Goal: Transaction & Acquisition: Purchase product/service

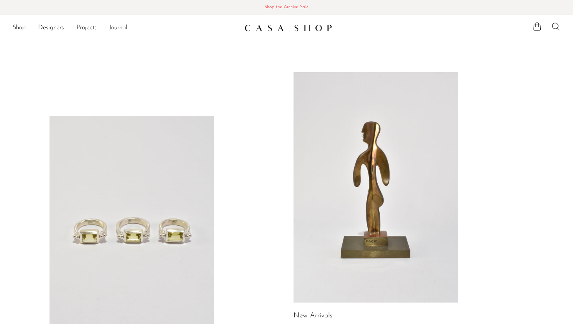
click at [297, 10] on span "Shop the Archive Sale" at bounding box center [286, 7] width 561 height 9
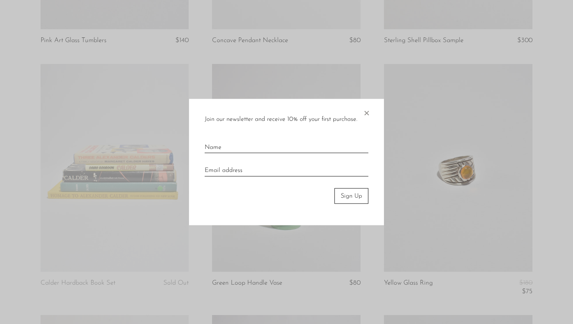
scroll to position [251, 0]
click at [371, 117] on div "Join our newsletter and receive 10% off your first purchase. × Sign Up" at bounding box center [286, 162] width 195 height 127
click at [368, 114] on span "×" at bounding box center [367, 111] width 8 height 25
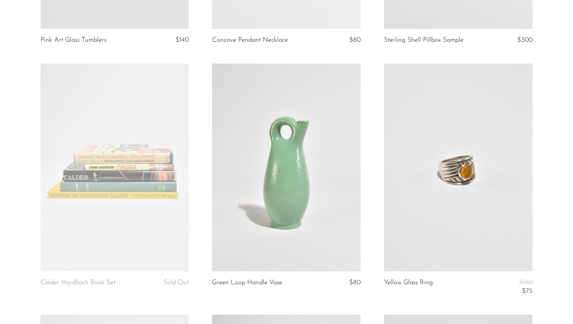
scroll to position [0, 0]
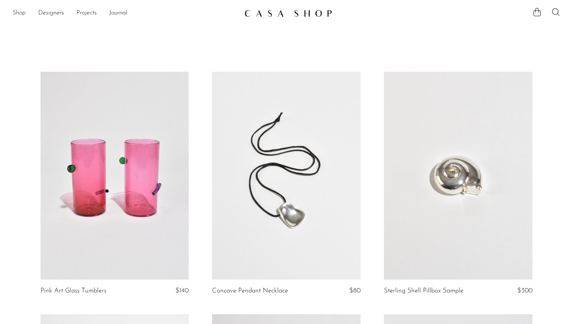
click at [22, 14] on link "Shop" at bounding box center [18, 13] width 13 height 10
click at [279, 14] on img at bounding box center [289, 13] width 88 height 8
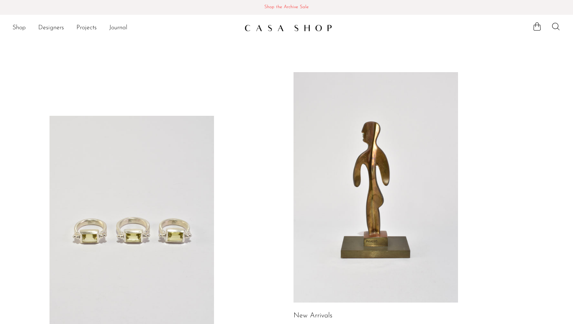
click at [283, 6] on span "Shop the Archive Sale" at bounding box center [286, 7] width 561 height 9
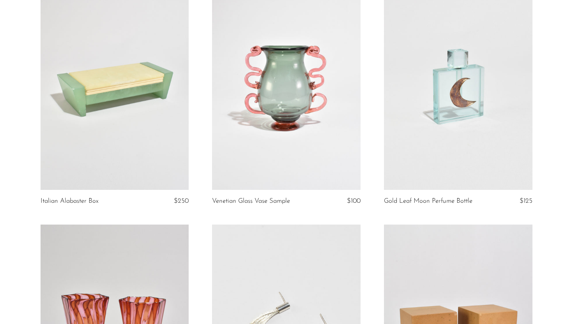
scroll to position [834, 0]
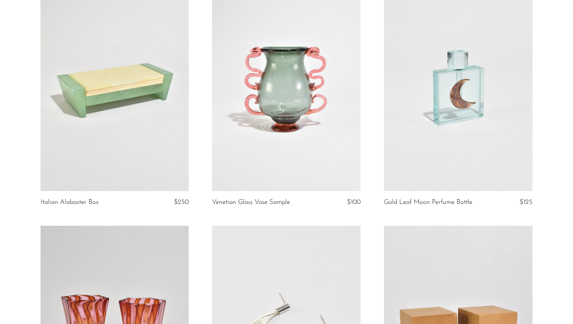
click at [466, 127] on link at bounding box center [458, 87] width 149 height 208
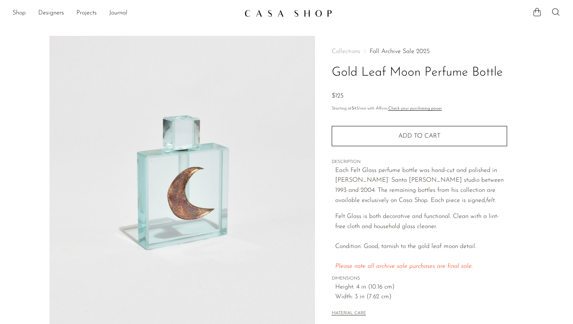
click at [412, 51] on link "Fall Archive Sale 2025" at bounding box center [400, 51] width 60 height 6
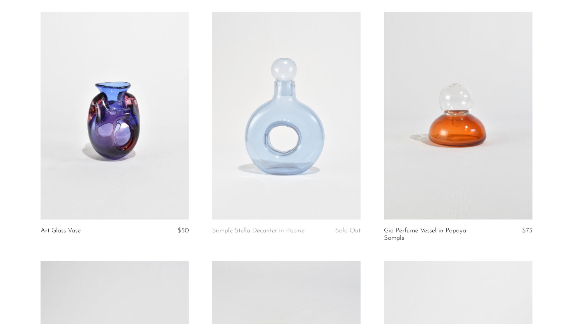
scroll to position [1313, 0]
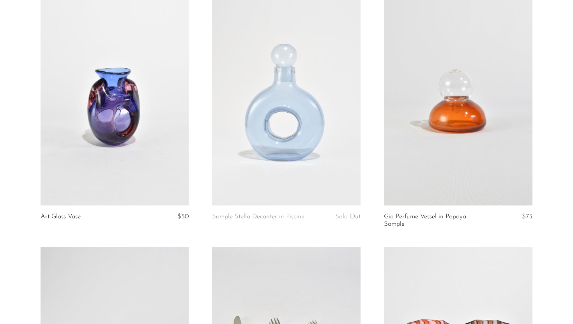
click at [479, 157] on link at bounding box center [458, 102] width 149 height 208
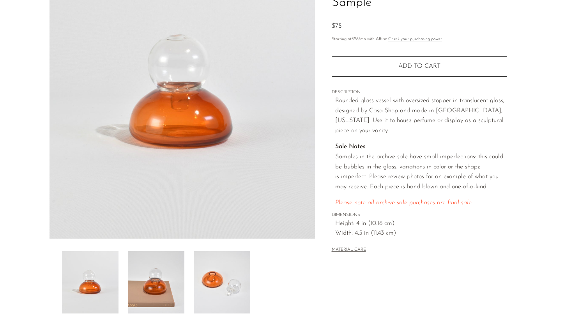
scroll to position [91, 0]
click at [164, 272] on img at bounding box center [156, 281] width 57 height 62
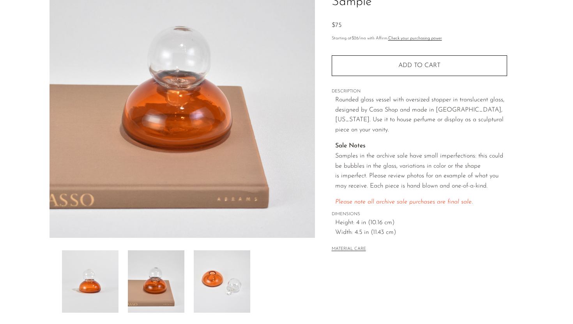
click at [218, 288] on img at bounding box center [222, 281] width 57 height 62
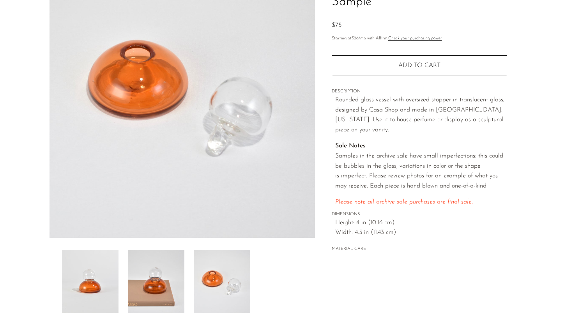
click at [167, 291] on img at bounding box center [156, 281] width 57 height 62
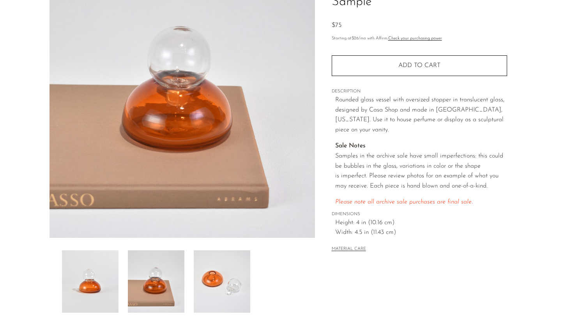
click at [118, 294] on img at bounding box center [90, 281] width 57 height 62
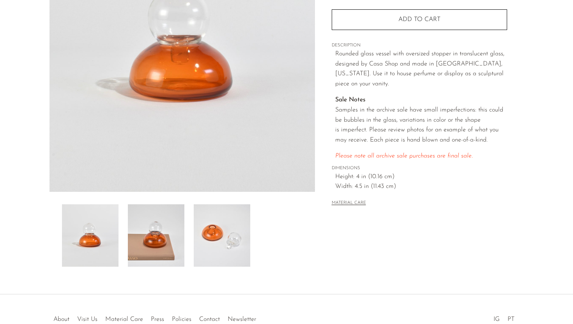
scroll to position [140, 0]
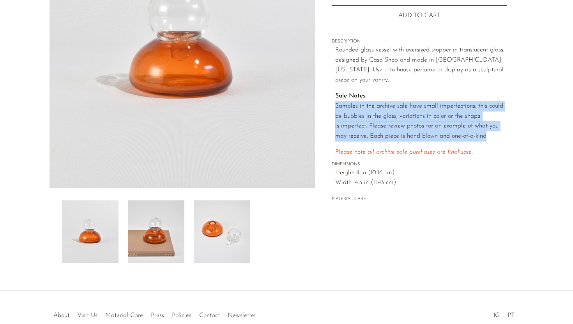
drag, startPoint x: 335, startPoint y: 95, endPoint x: 484, endPoint y: 122, distance: 151.4
click at [484, 122] on p "Sale Notes Samples in the archive sale have small imperfections: this could be …" at bounding box center [422, 116] width 172 height 50
click at [487, 122] on p "Sale Notes Samples in the archive sale have small imperfections: this could be …" at bounding box center [422, 116] width 172 height 50
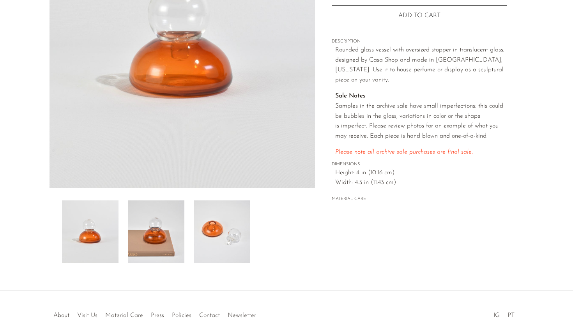
click at [334, 197] on button "MATERIAL CARE" at bounding box center [349, 200] width 34 height 6
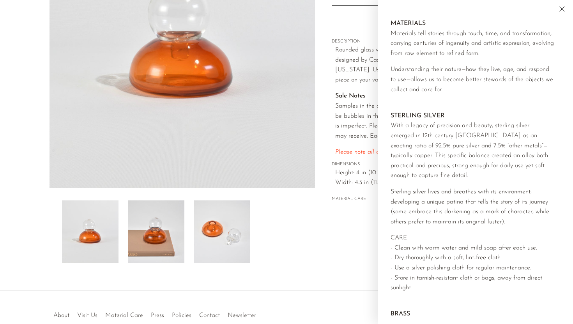
click at [341, 204] on div "Collections Fall Archive Sale 2025 Gio Perfume Vessel in Papaya Sample $75 Star…" at bounding box center [420, 55] width 176 height 321
click at [560, 8] on icon "Close" at bounding box center [562, 8] width 9 height 9
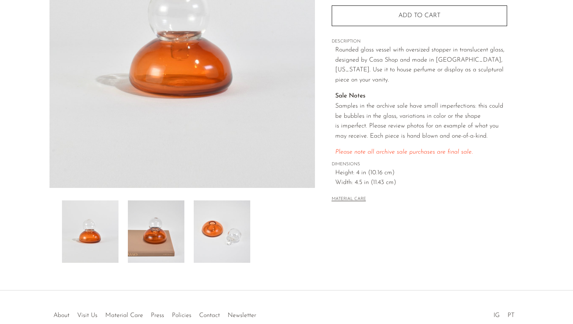
click at [77, 233] on img at bounding box center [90, 232] width 57 height 62
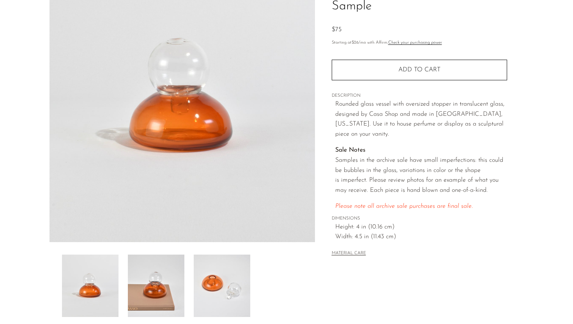
scroll to position [98, 0]
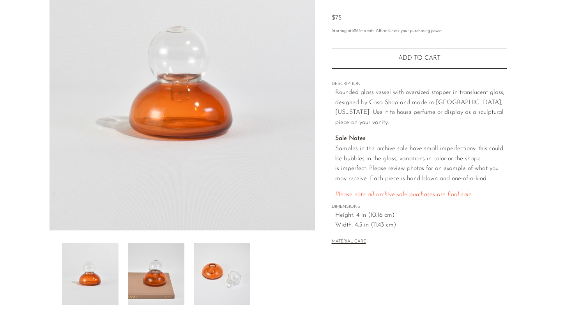
click at [155, 257] on img at bounding box center [156, 274] width 57 height 62
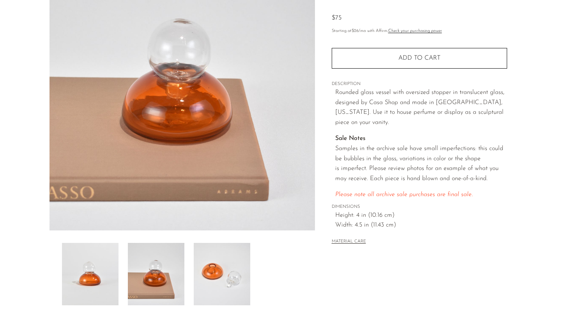
click at [215, 259] on img at bounding box center [222, 274] width 57 height 62
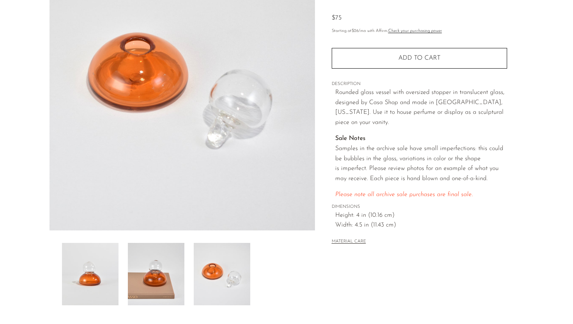
click at [172, 259] on img at bounding box center [156, 274] width 57 height 62
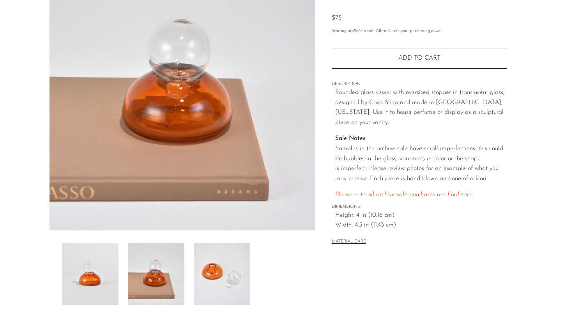
click at [128, 266] on img at bounding box center [156, 274] width 57 height 62
click at [97, 263] on img at bounding box center [90, 274] width 57 height 62
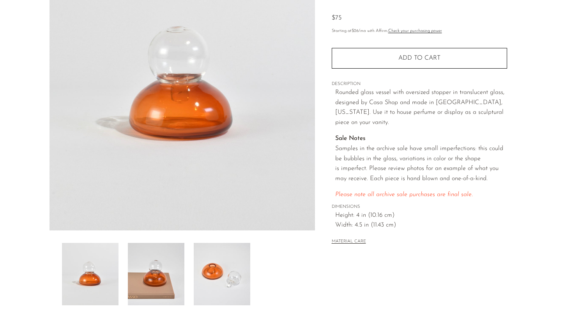
click at [217, 268] on img at bounding box center [222, 274] width 57 height 62
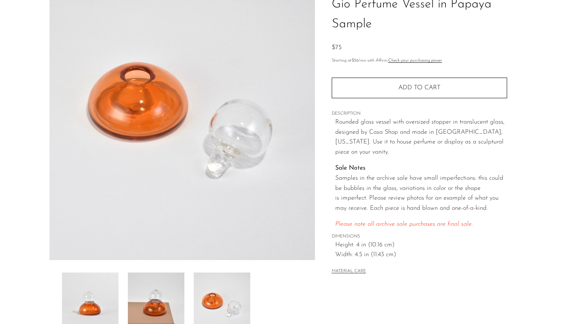
scroll to position [87, 0]
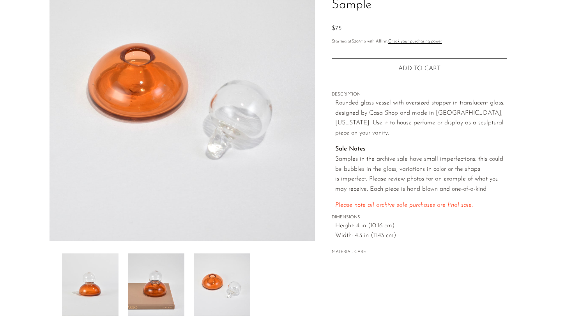
click at [173, 286] on img at bounding box center [156, 285] width 57 height 62
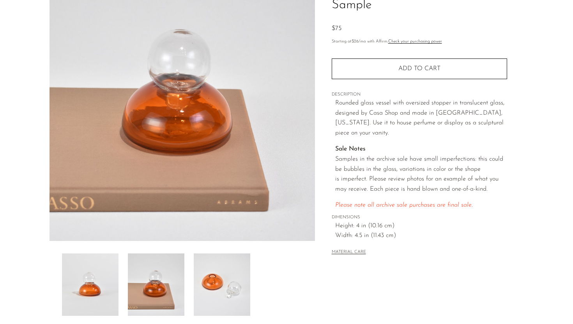
click at [136, 275] on img at bounding box center [156, 285] width 57 height 62
click at [108, 266] on img at bounding box center [90, 285] width 57 height 62
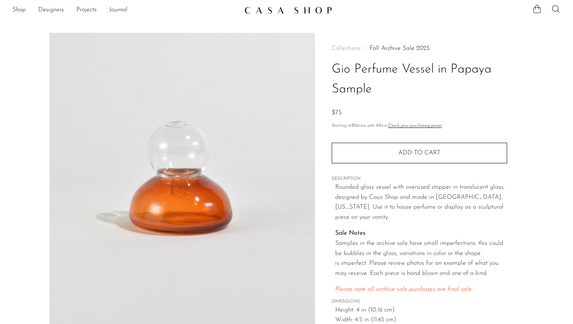
scroll to position [0, 0]
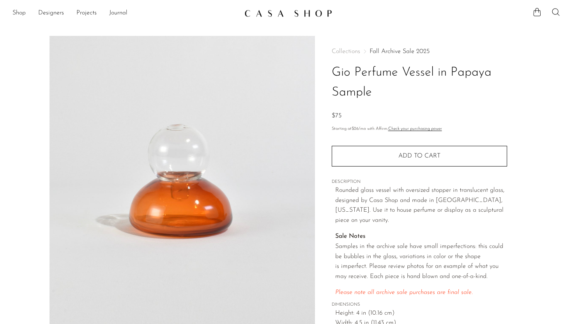
click at [388, 50] on link "Fall Archive Sale 2025" at bounding box center [400, 51] width 60 height 6
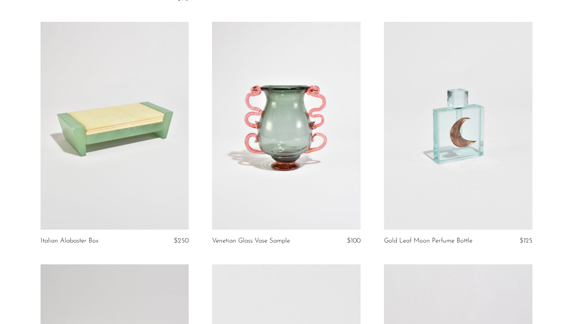
scroll to position [818, 0]
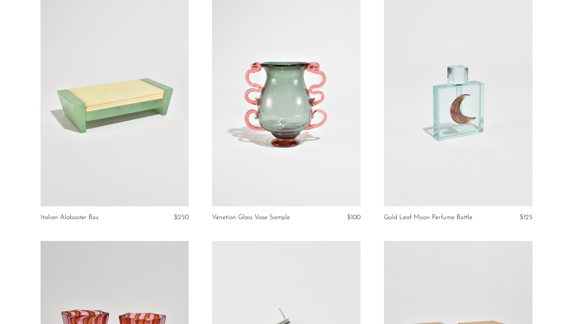
click at [445, 140] on link at bounding box center [458, 102] width 149 height 208
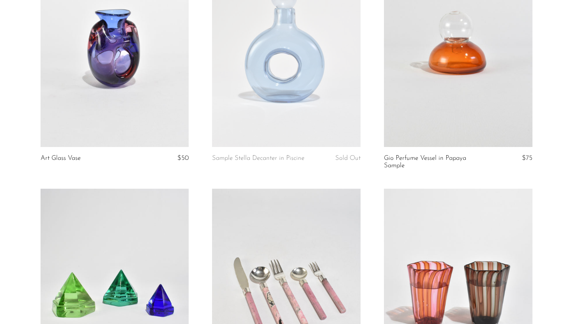
scroll to position [1375, 0]
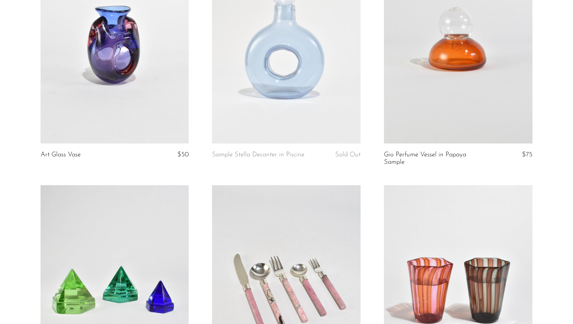
click at [286, 87] on link at bounding box center [286, 40] width 149 height 208
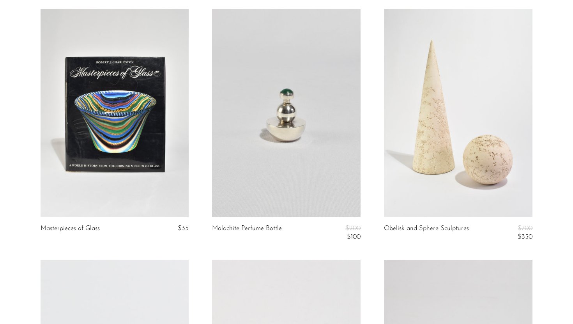
scroll to position [1795, 0]
click at [282, 137] on link at bounding box center [286, 113] width 149 height 208
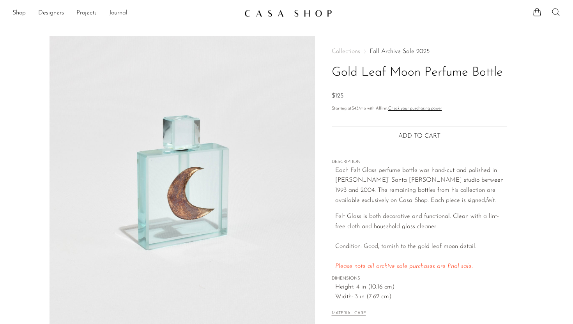
drag, startPoint x: 442, startPoint y: 201, endPoint x: 341, endPoint y: 172, distance: 104.6
click at [341, 172] on p "Each Felt Glass perfume bottle was hand-cut and polished in [PERSON_NAME]’ Sant…" at bounding box center [422, 186] width 172 height 40
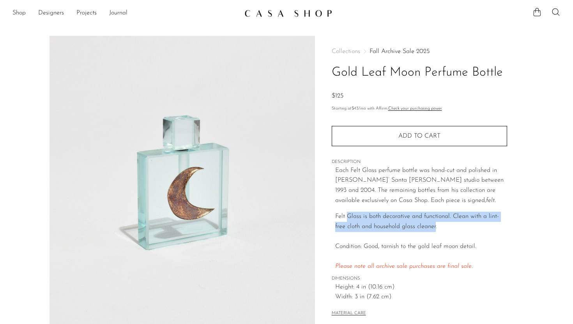
drag, startPoint x: 435, startPoint y: 227, endPoint x: 346, endPoint y: 219, distance: 88.9
click at [346, 219] on p "Felt Glass is both decorative and functional. Clean with a lint-free cloth and …" at bounding box center [422, 242] width 172 height 60
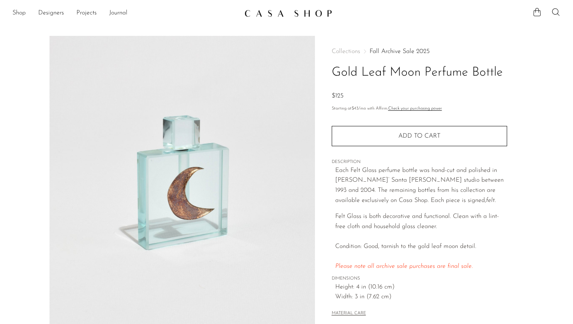
click at [401, 234] on p "Felt Glass is both decorative and functional. Clean with a lint-free cloth and …" at bounding box center [422, 242] width 172 height 60
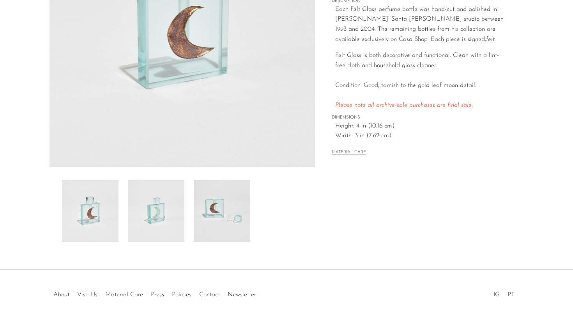
scroll to position [184, 0]
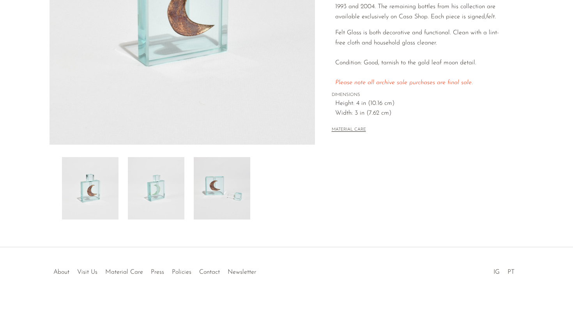
click at [150, 200] on img at bounding box center [156, 188] width 57 height 62
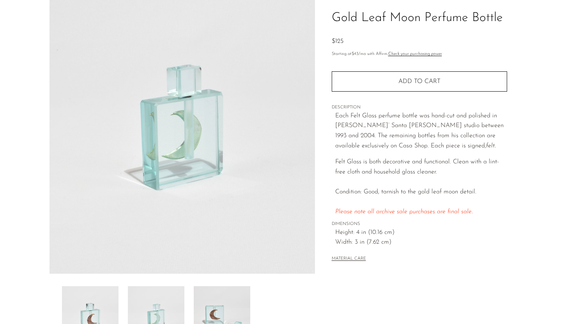
scroll to position [54, 0]
click at [218, 304] on img at bounding box center [222, 318] width 57 height 62
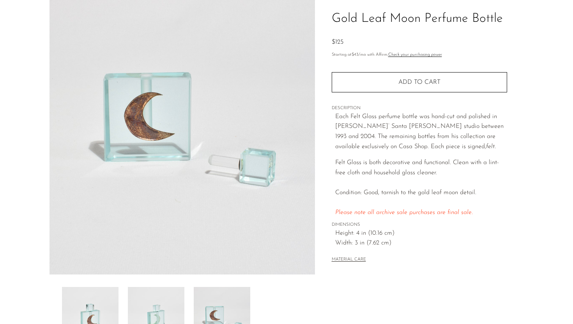
click at [107, 307] on img at bounding box center [90, 318] width 57 height 62
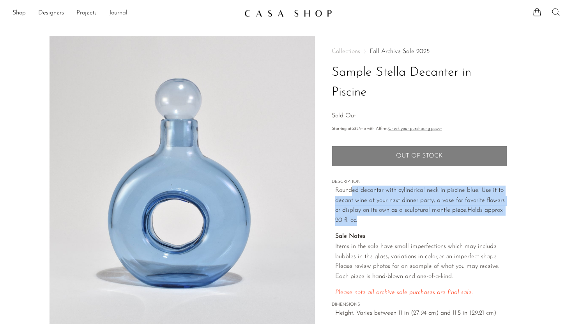
drag, startPoint x: 368, startPoint y: 216, endPoint x: 351, endPoint y: 192, distance: 29.3
click at [351, 192] on p "Rounded decanter with cylindrical neck in piscine blue. Use it to decant wine a…" at bounding box center [422, 206] width 172 height 40
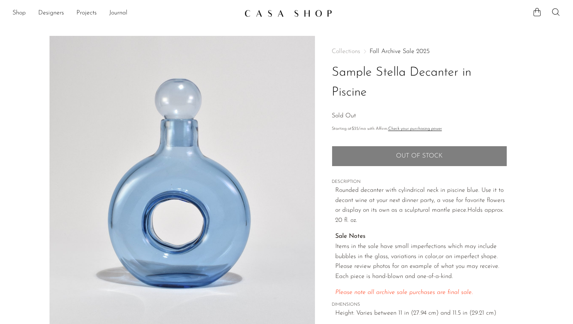
click at [389, 225] on p "Rounded decanter with cylindrical neck in piscine blue. Use it to decant wine a…" at bounding box center [422, 206] width 172 height 40
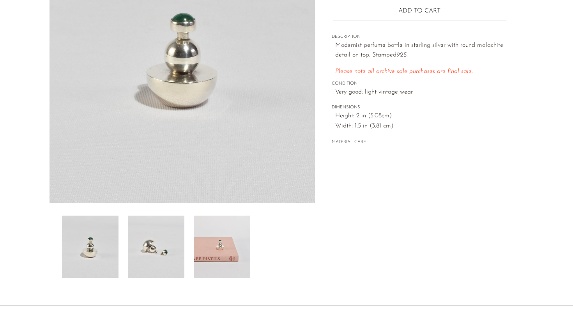
scroll to position [129, 0]
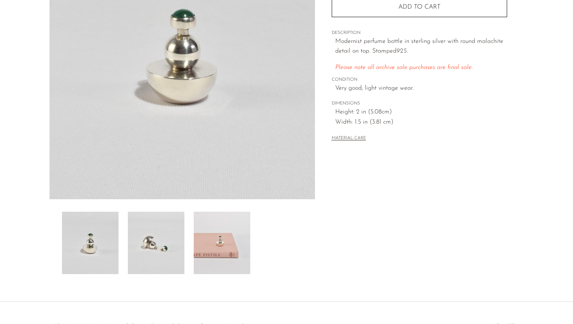
click at [98, 243] on img at bounding box center [90, 243] width 57 height 62
click at [157, 244] on img at bounding box center [156, 243] width 57 height 62
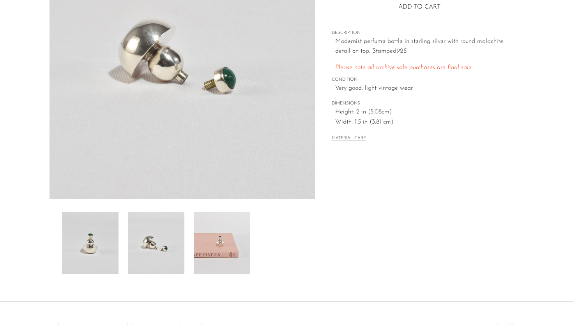
click at [211, 266] on img at bounding box center [222, 243] width 57 height 62
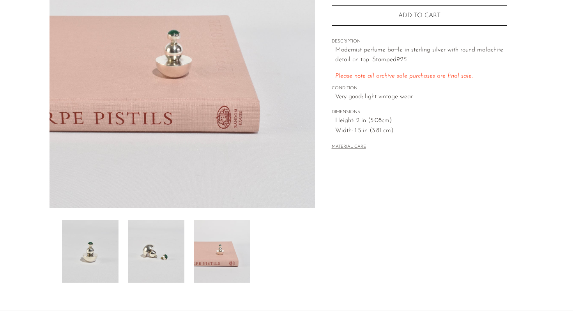
scroll to position [121, 0]
click at [147, 263] on img at bounding box center [156, 251] width 57 height 62
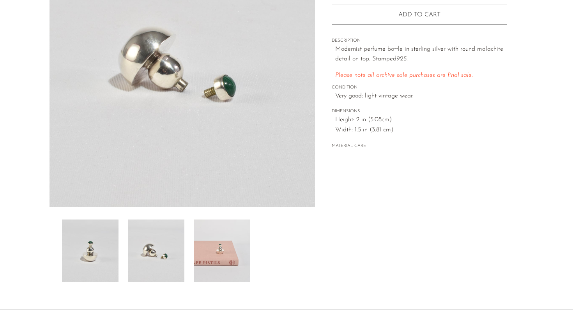
click at [120, 254] on div at bounding box center [182, 251] width 241 height 62
click at [98, 227] on img at bounding box center [90, 251] width 57 height 62
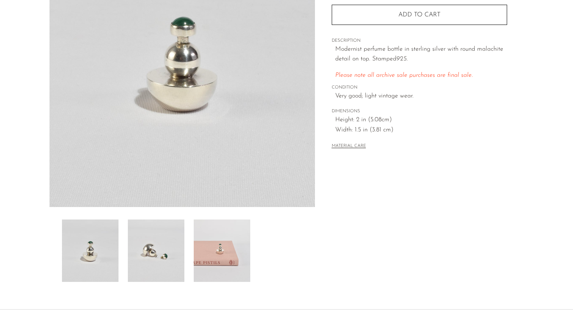
click at [211, 249] on img at bounding box center [222, 251] width 57 height 62
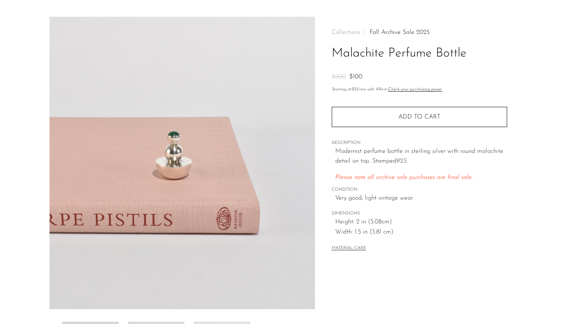
scroll to position [157, 0]
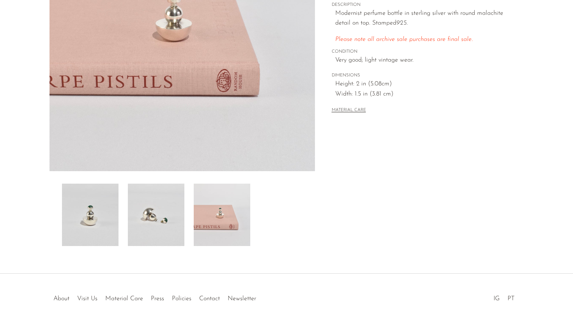
click at [156, 207] on img at bounding box center [156, 215] width 57 height 62
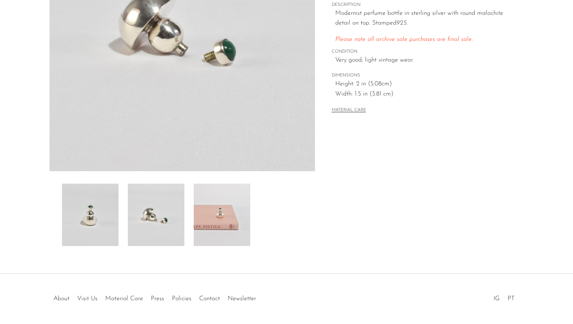
click at [225, 212] on img at bounding box center [222, 215] width 57 height 62
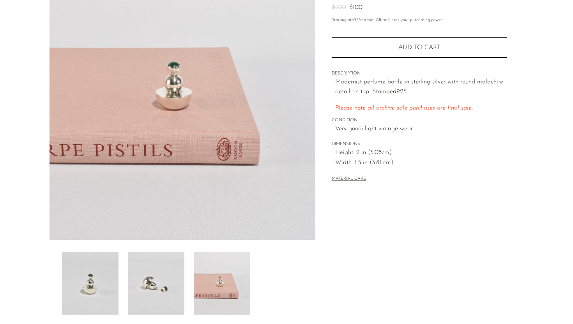
scroll to position [120, 0]
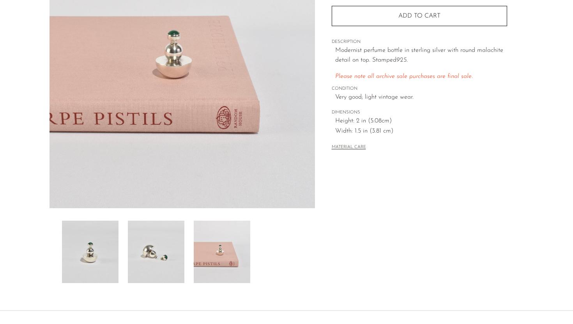
click at [155, 246] on img at bounding box center [156, 252] width 57 height 62
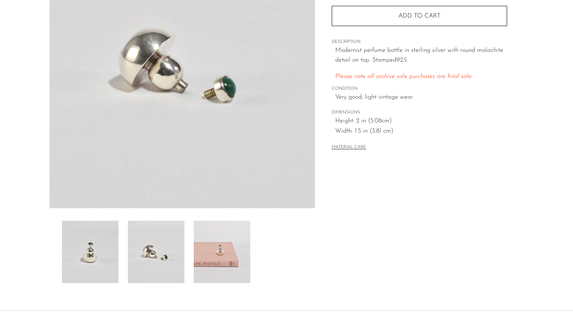
click at [102, 259] on img at bounding box center [90, 252] width 57 height 62
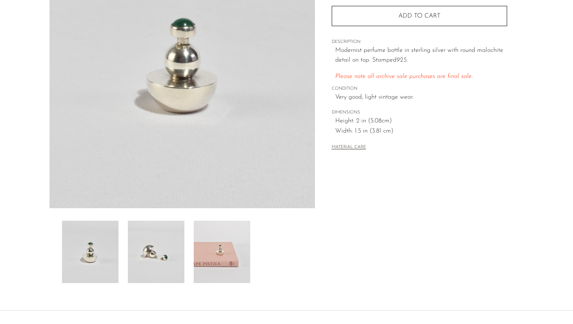
click at [218, 242] on img at bounding box center [222, 252] width 57 height 62
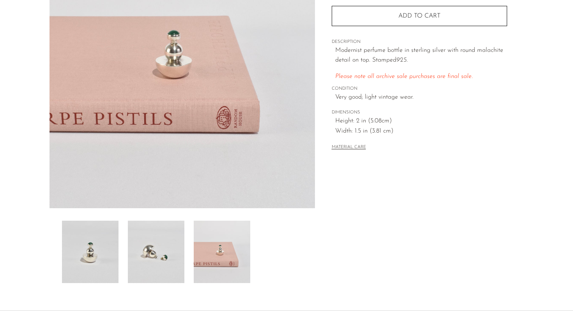
scroll to position [0, 0]
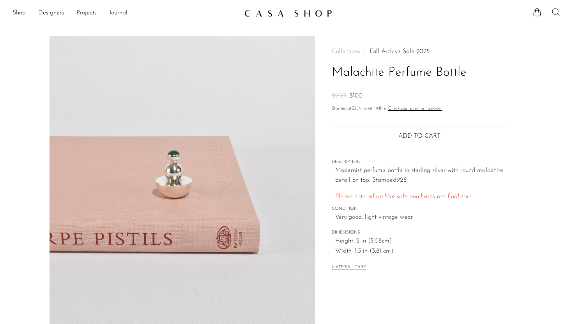
click at [386, 49] on link "Fall Archive Sale 2025" at bounding box center [400, 51] width 60 height 6
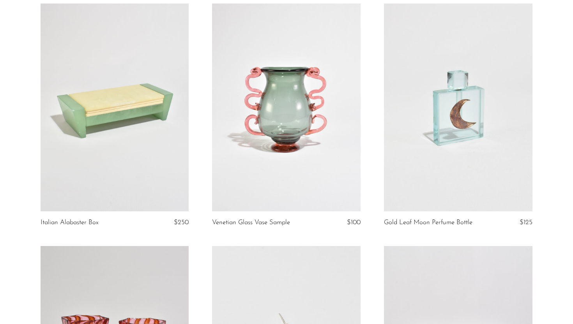
scroll to position [814, 0]
click at [489, 182] on link at bounding box center [458, 107] width 149 height 208
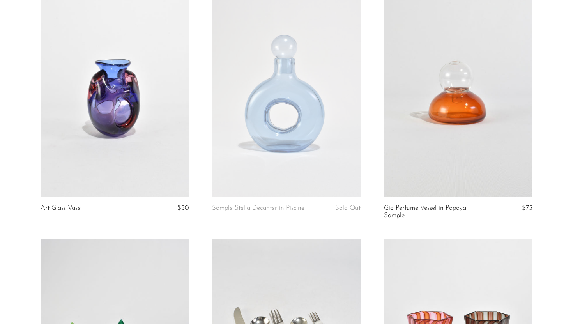
scroll to position [1349, 0]
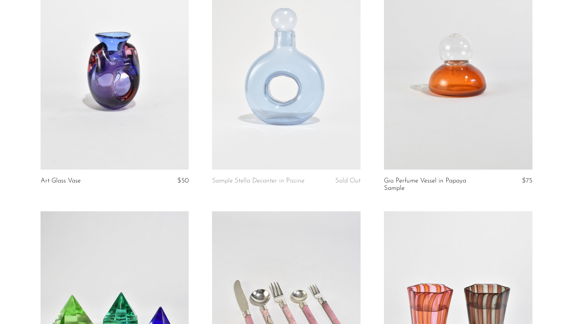
click at [429, 133] on link at bounding box center [458, 66] width 149 height 208
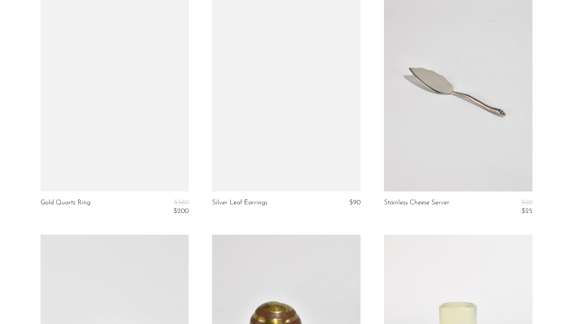
scroll to position [2072, 0]
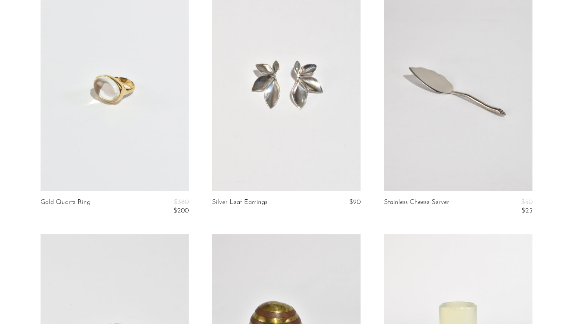
click at [147, 144] on link at bounding box center [115, 87] width 149 height 208
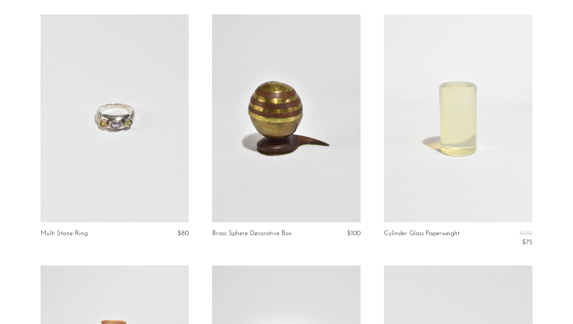
scroll to position [2304, 0]
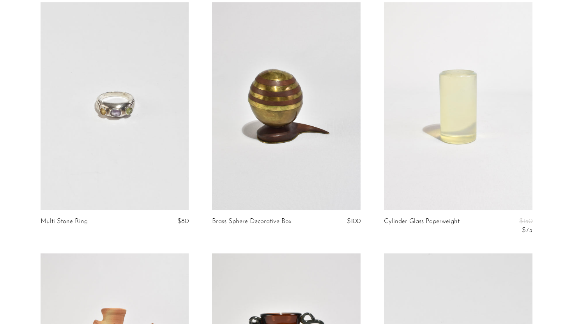
click at [107, 147] on link at bounding box center [115, 106] width 149 height 208
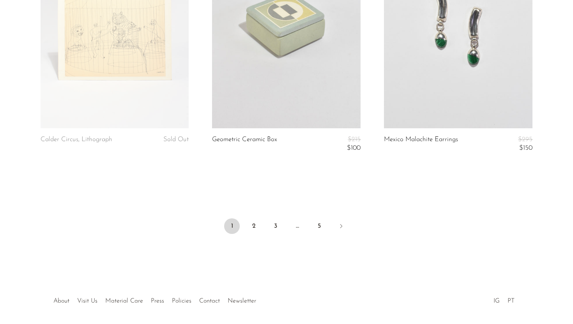
scroll to position [2917, 0]
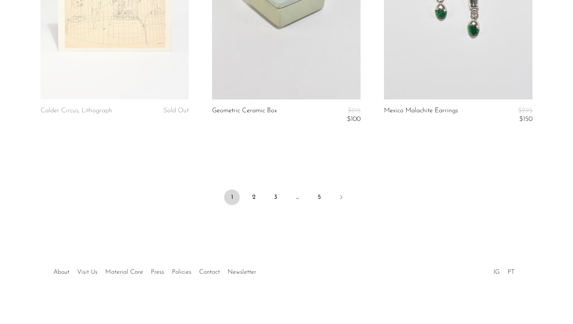
click at [251, 204] on li "2" at bounding box center [254, 198] width 16 height 17
click at [254, 200] on link "2" at bounding box center [254, 198] width 16 height 16
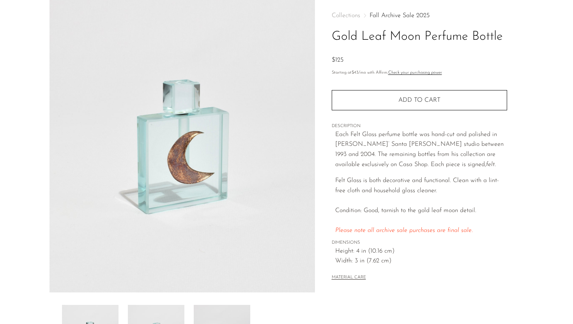
scroll to position [36, 0]
click at [343, 57] on span "$125" at bounding box center [338, 60] width 12 height 6
click at [363, 50] on div "Collections Fall Archive Sale 2025 Gold Leaf Moon Perfume Bottle $125" at bounding box center [420, 38] width 176 height 53
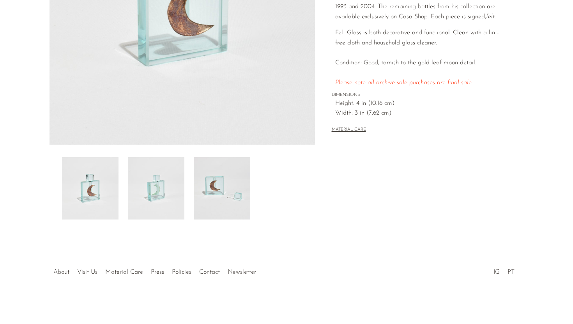
scroll to position [184, 0]
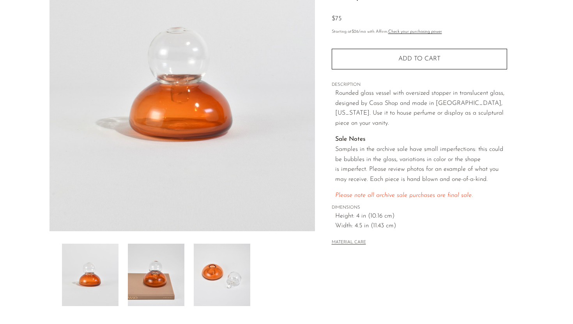
scroll to position [98, 0]
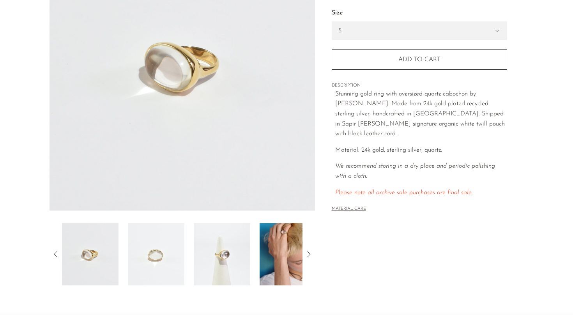
scroll to position [126, 0]
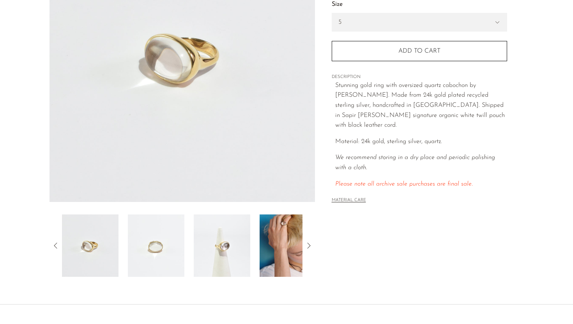
click at [163, 249] on img at bounding box center [156, 246] width 57 height 62
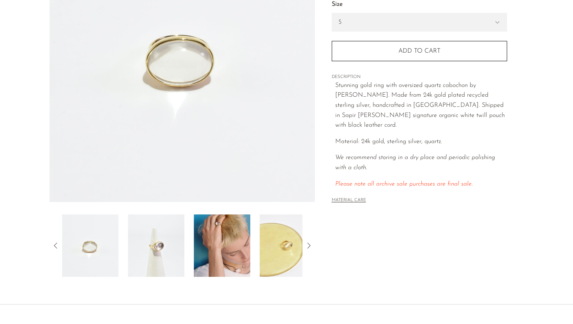
click at [210, 243] on img at bounding box center [222, 246] width 57 height 62
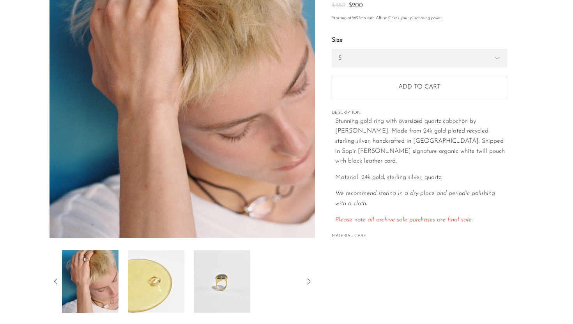
scroll to position [101, 0]
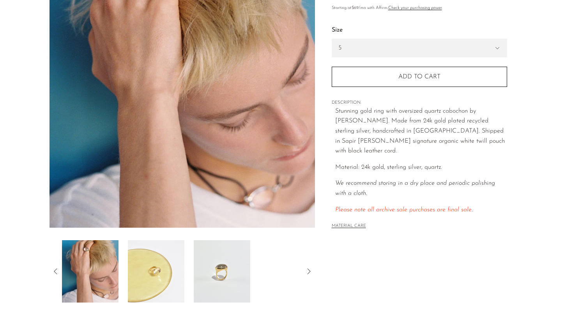
click at [213, 259] on img at bounding box center [222, 271] width 57 height 62
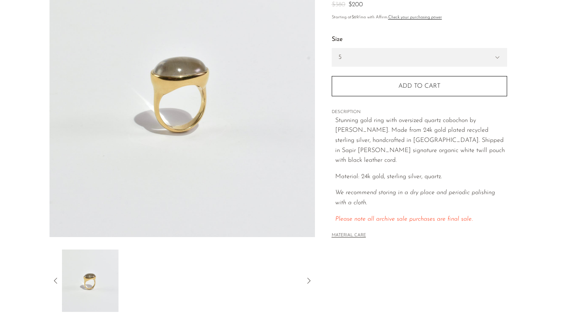
scroll to position [94, 0]
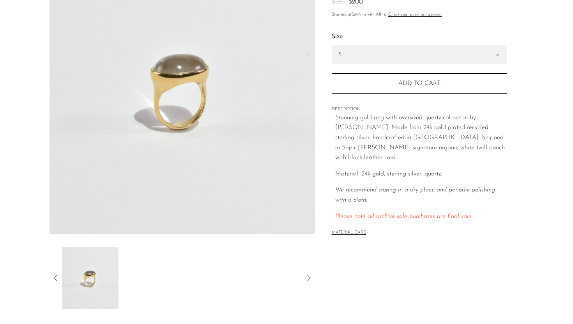
click at [107, 272] on img at bounding box center [90, 278] width 57 height 62
click at [60, 275] on icon at bounding box center [55, 277] width 9 height 9
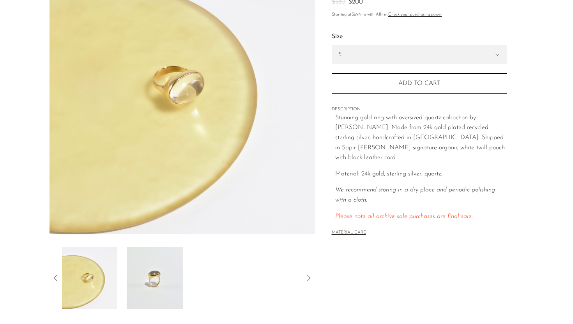
click at [60, 275] on icon at bounding box center [55, 277] width 9 height 9
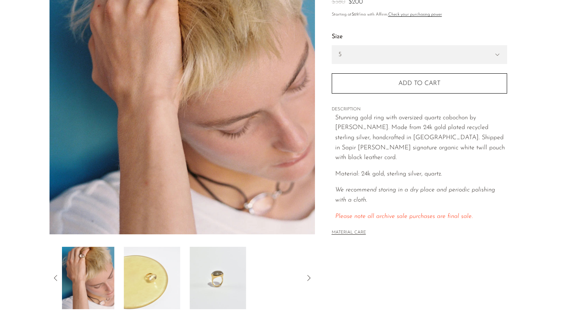
click at [60, 275] on icon at bounding box center [55, 277] width 9 height 9
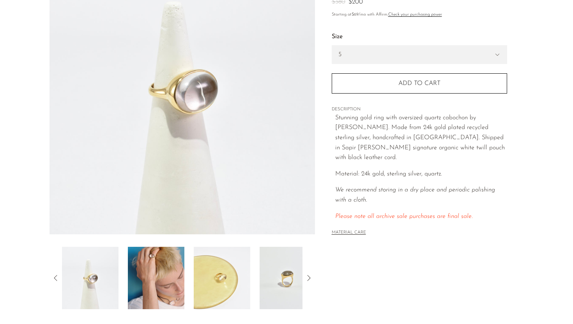
click at [60, 275] on icon at bounding box center [55, 277] width 9 height 9
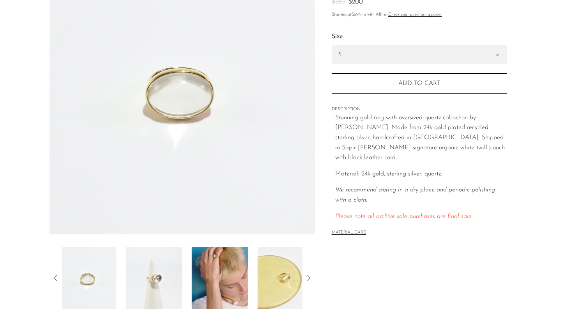
click at [60, 275] on icon at bounding box center [55, 277] width 9 height 9
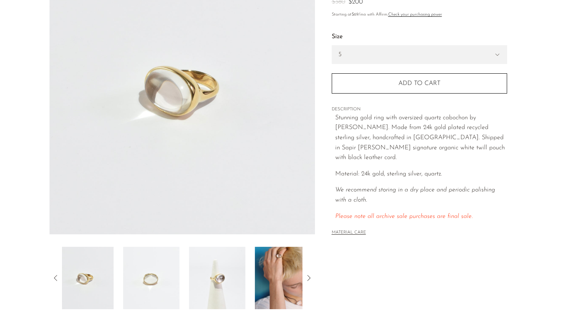
click at [60, 275] on icon at bounding box center [55, 277] width 9 height 9
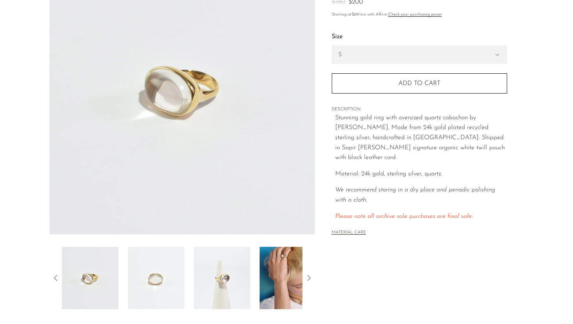
click at [102, 276] on img at bounding box center [90, 278] width 57 height 62
click at [141, 280] on img at bounding box center [156, 278] width 57 height 62
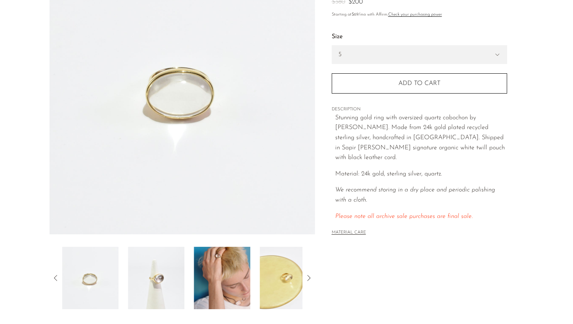
click at [163, 284] on img at bounding box center [156, 278] width 57 height 62
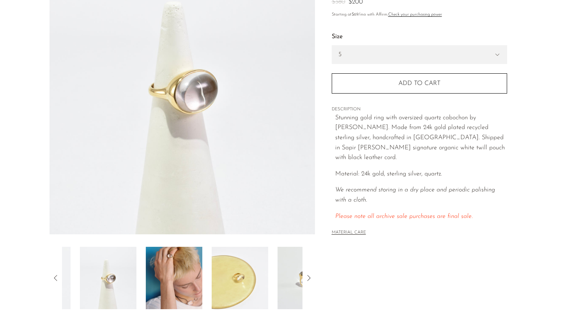
click at [163, 284] on img at bounding box center [174, 278] width 57 height 62
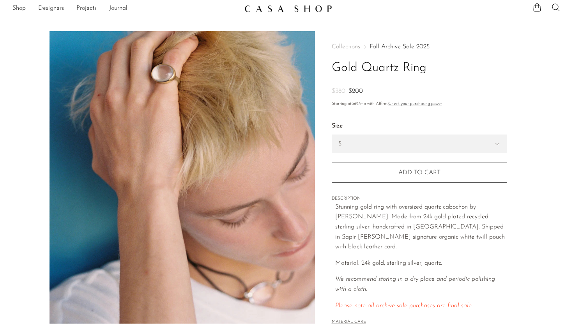
scroll to position [1, 0]
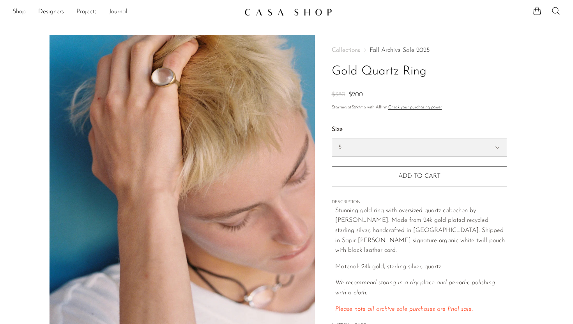
click at [357, 153] on select "5 6 7" at bounding box center [419, 147] width 175 height 18
click at [332, 138] on select "5 6 7" at bounding box center [419, 147] width 175 height 18
select select "6"
click at [371, 124] on div "5 - $200 6 - $200 7 - $200 Size 5 6 7 Size 5" at bounding box center [420, 150] width 176 height 71
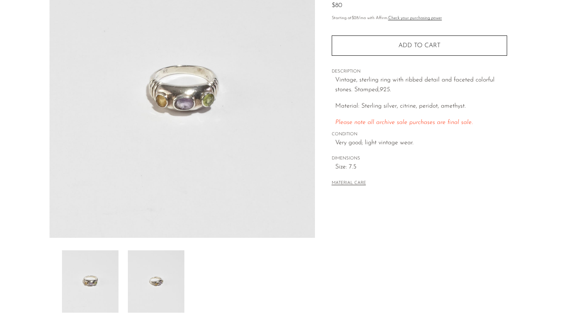
scroll to position [92, 0]
click at [150, 284] on img at bounding box center [156, 280] width 57 height 62
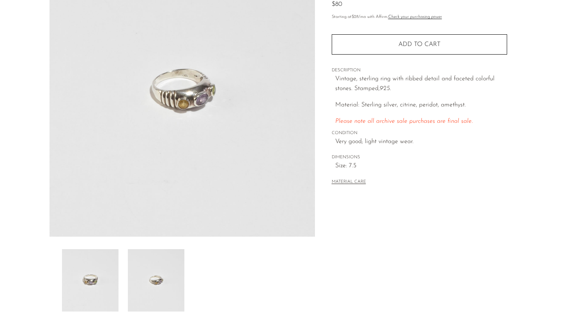
click at [125, 277] on div at bounding box center [182, 280] width 241 height 62
click at [98, 274] on img at bounding box center [90, 280] width 57 height 62
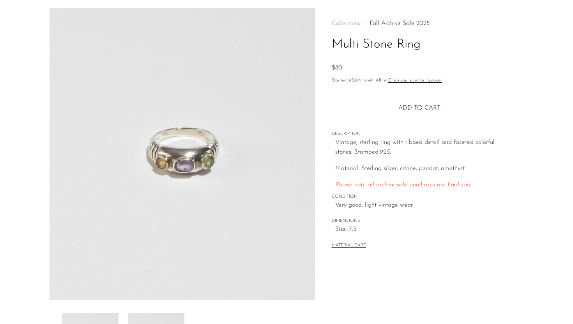
scroll to position [0, 0]
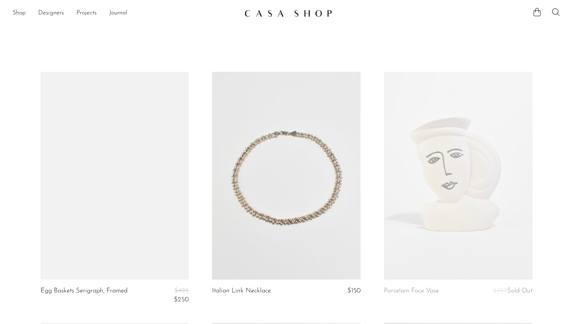
click at [254, 200] on link at bounding box center [286, 176] width 149 height 208
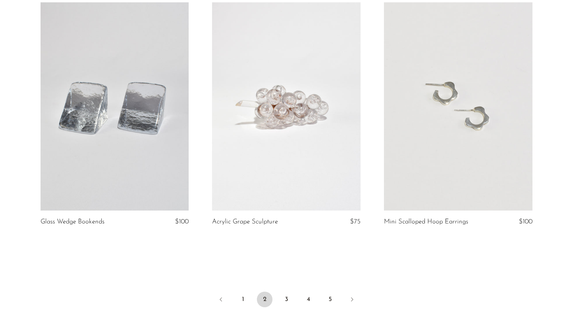
scroll to position [2828, 0]
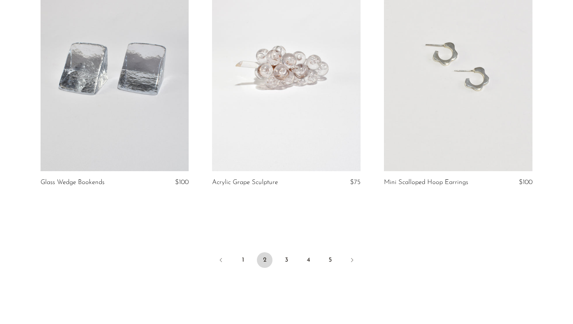
click at [131, 138] on link at bounding box center [115, 67] width 149 height 208
click at [286, 261] on link "3" at bounding box center [287, 260] width 16 height 16
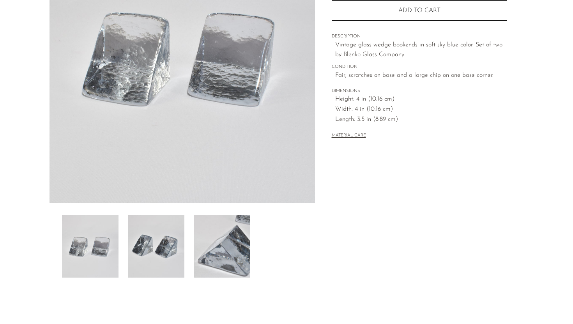
scroll to position [126, 0]
click at [157, 245] on img at bounding box center [156, 246] width 57 height 62
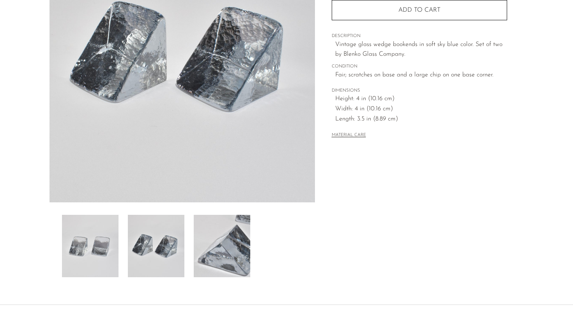
click at [234, 233] on img at bounding box center [222, 246] width 57 height 62
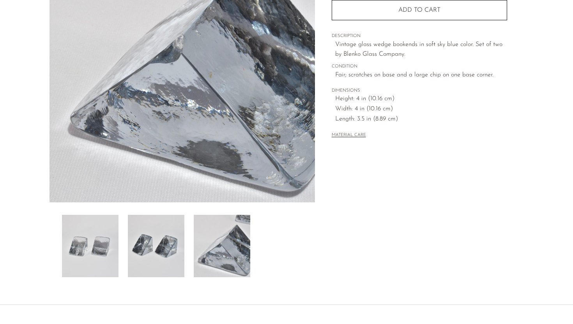
click at [112, 243] on img at bounding box center [90, 246] width 57 height 62
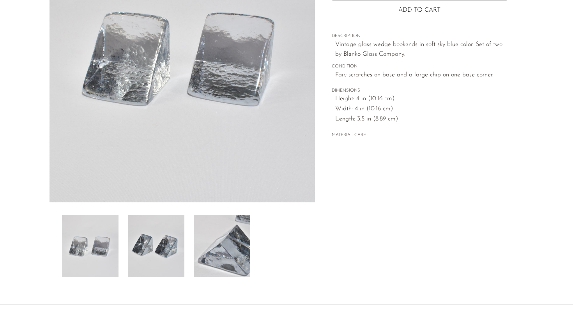
click at [162, 255] on img at bounding box center [156, 246] width 57 height 62
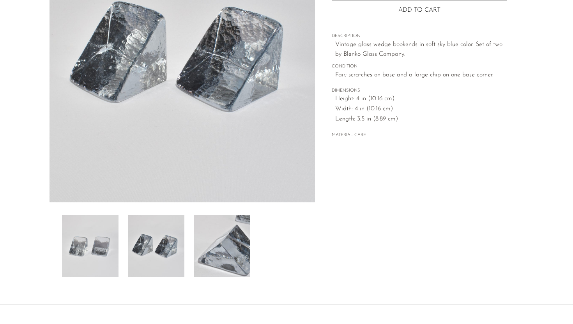
click at [223, 246] on img at bounding box center [222, 246] width 57 height 62
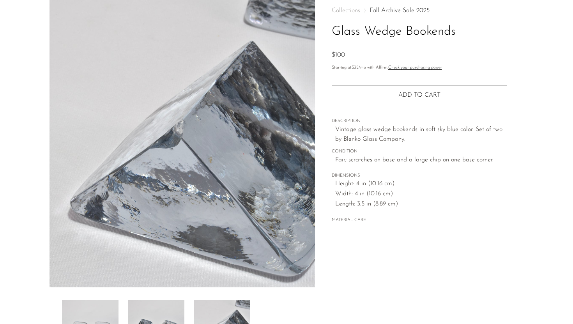
scroll to position [39, 0]
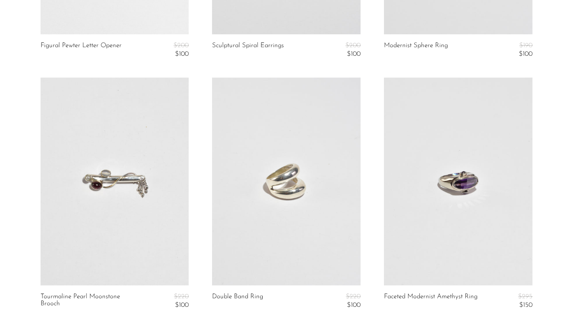
scroll to position [806, 0]
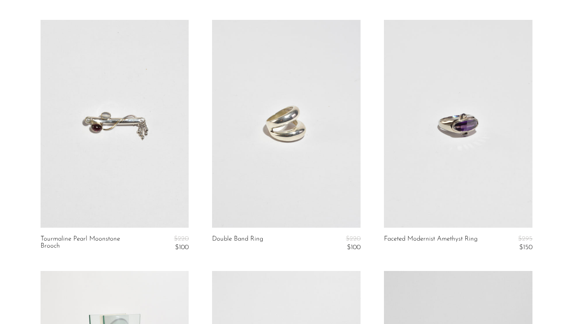
click at [252, 154] on link at bounding box center [286, 124] width 149 height 208
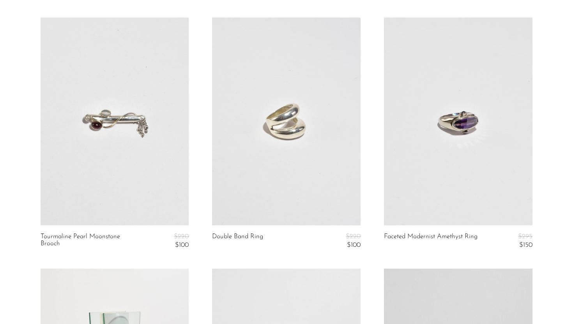
scroll to position [808, 0]
click at [434, 205] on link at bounding box center [458, 122] width 149 height 208
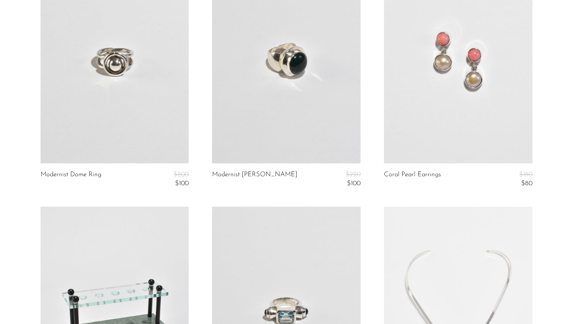
scroll to position [1373, 0]
click at [104, 89] on link at bounding box center [115, 59] width 149 height 208
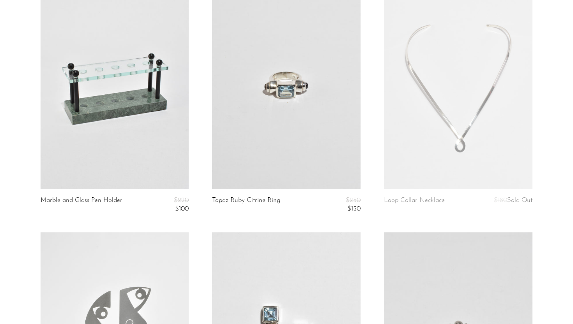
scroll to position [1599, 0]
click at [257, 177] on link at bounding box center [286, 84] width 149 height 208
click at [270, 164] on link at bounding box center [286, 84] width 149 height 208
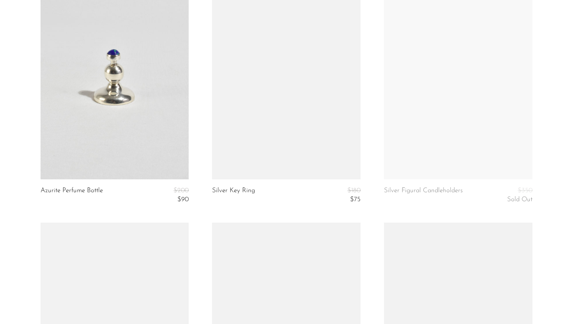
scroll to position [2363, 0]
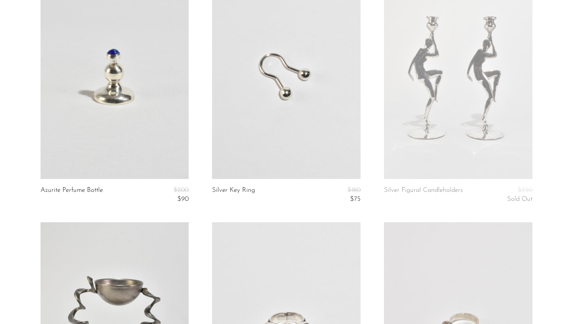
click at [140, 116] on link at bounding box center [115, 75] width 149 height 208
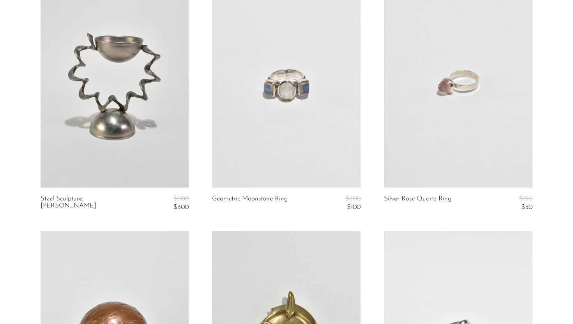
scroll to position [2606, 0]
click at [289, 158] on link at bounding box center [286, 83] width 149 height 208
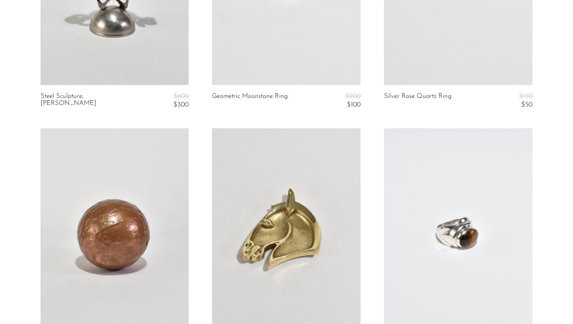
scroll to position [2850, 0]
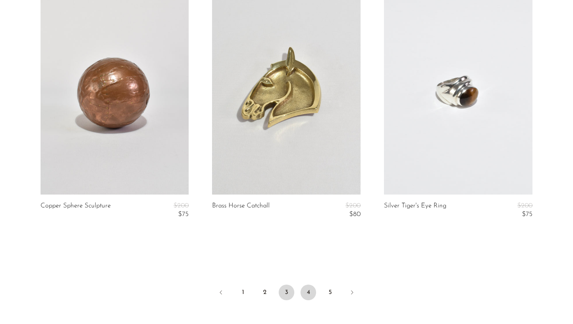
click at [313, 292] on link "4" at bounding box center [309, 293] width 16 height 16
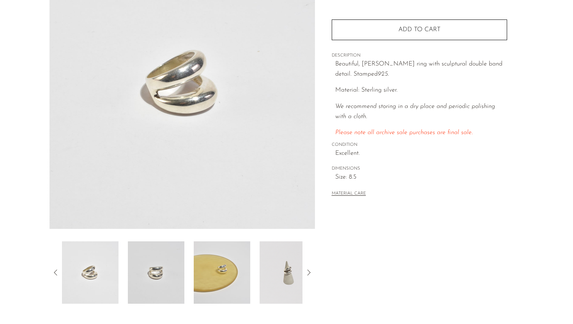
scroll to position [100, 0]
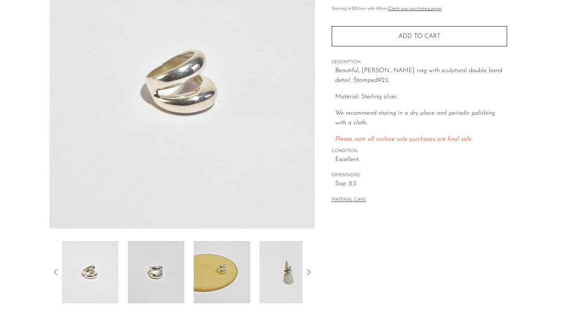
click at [158, 279] on img at bounding box center [156, 272] width 57 height 62
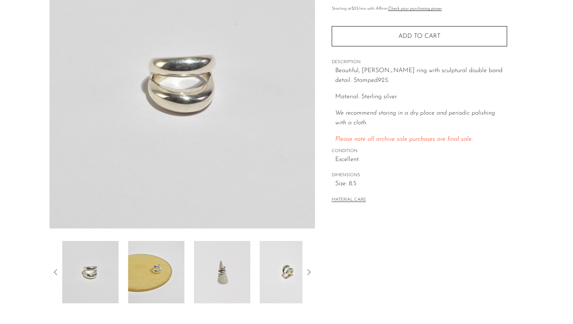
click at [199, 279] on img at bounding box center [222, 272] width 57 height 62
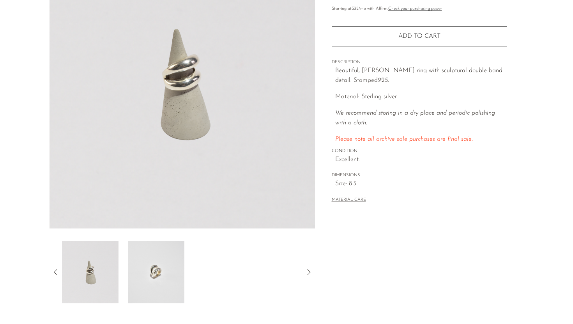
click at [102, 256] on img at bounding box center [90, 272] width 57 height 62
click at [167, 249] on img at bounding box center [156, 272] width 57 height 62
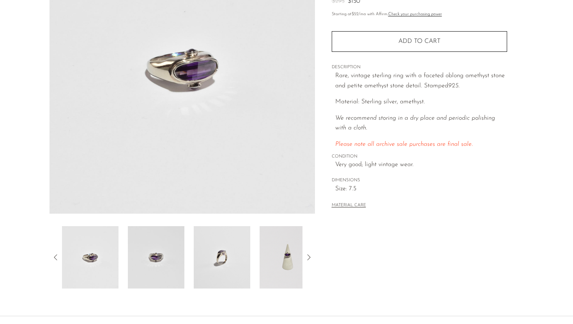
scroll to position [126, 0]
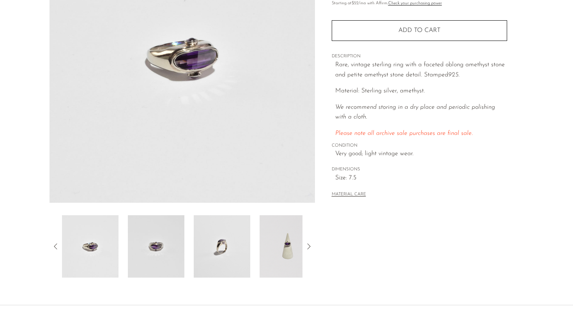
click at [162, 249] on img at bounding box center [156, 246] width 57 height 62
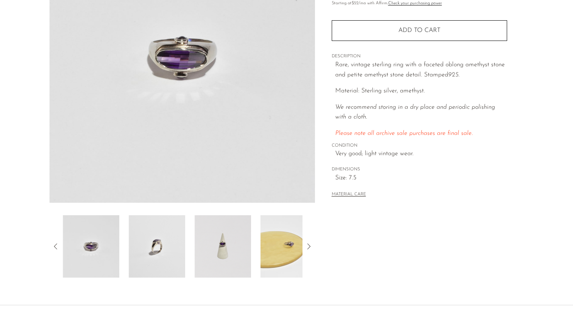
click at [191, 237] on div at bounding box center [182, 246] width 241 height 62
click at [195, 234] on img at bounding box center [222, 246] width 57 height 62
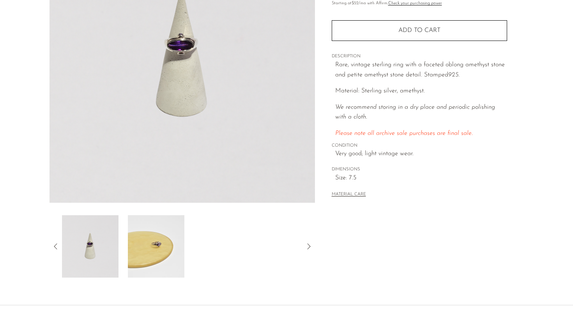
click at [163, 239] on img at bounding box center [156, 246] width 57 height 62
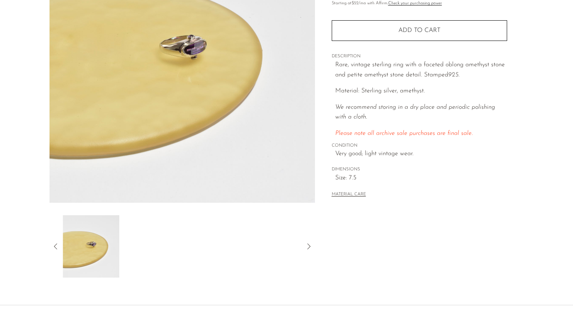
click at [194, 243] on div at bounding box center [182, 246] width 241 height 62
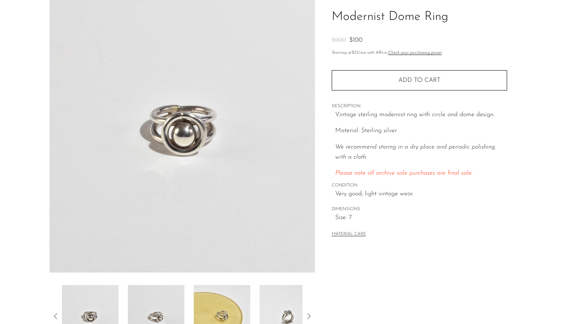
scroll to position [79, 0]
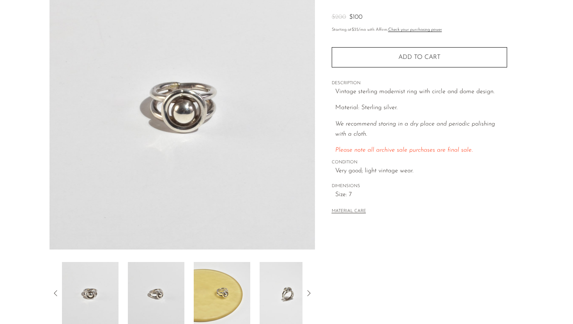
click at [161, 284] on img at bounding box center [156, 293] width 57 height 62
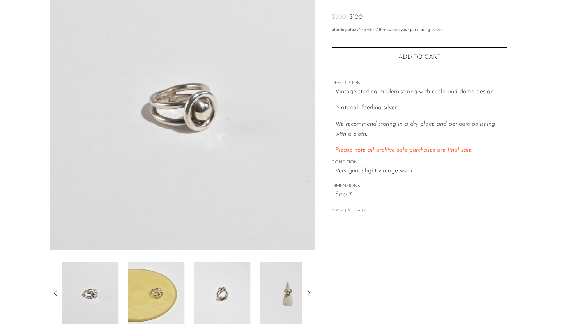
click at [165, 291] on img at bounding box center [156, 293] width 57 height 62
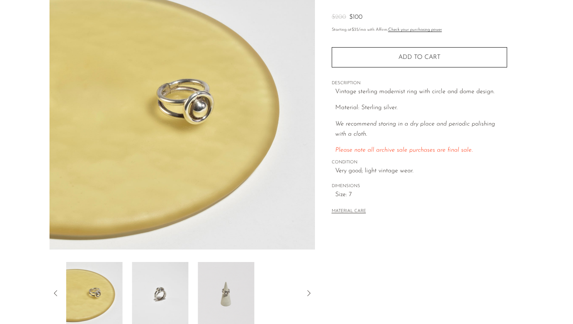
click at [185, 291] on img at bounding box center [160, 293] width 57 height 62
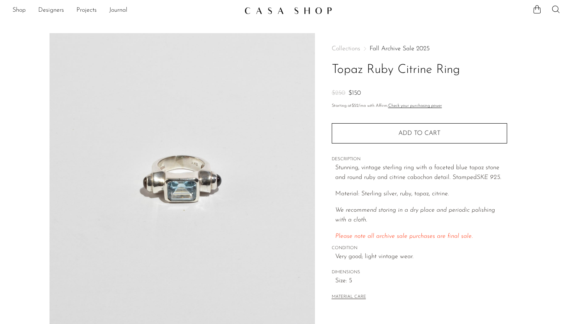
scroll to position [78, 0]
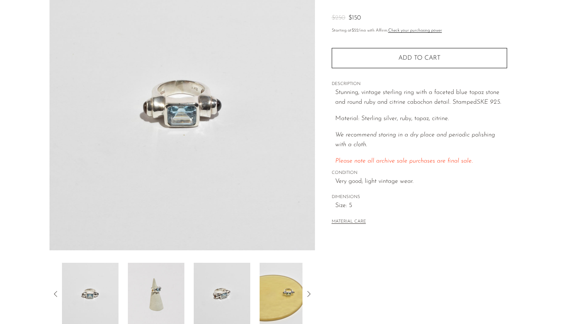
click at [173, 292] on img at bounding box center [156, 294] width 57 height 62
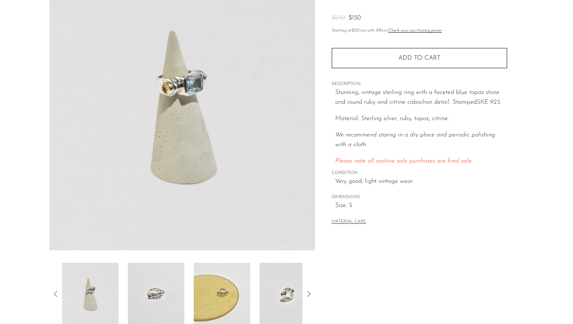
click at [174, 290] on img at bounding box center [156, 294] width 57 height 62
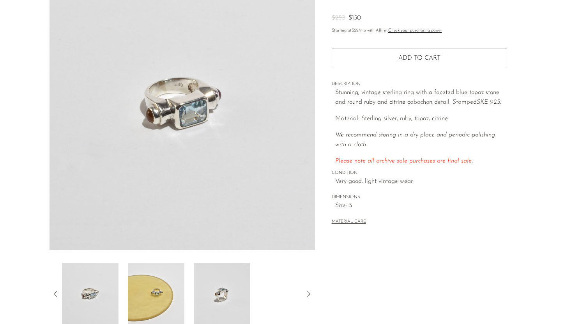
click at [164, 290] on img at bounding box center [156, 294] width 57 height 62
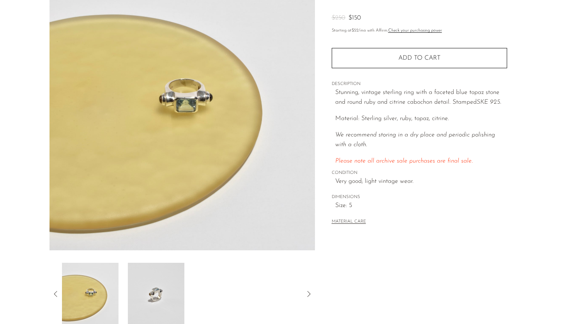
click at [158, 294] on img at bounding box center [156, 294] width 57 height 62
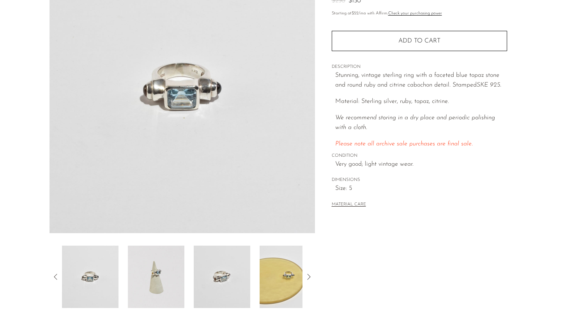
scroll to position [97, 0]
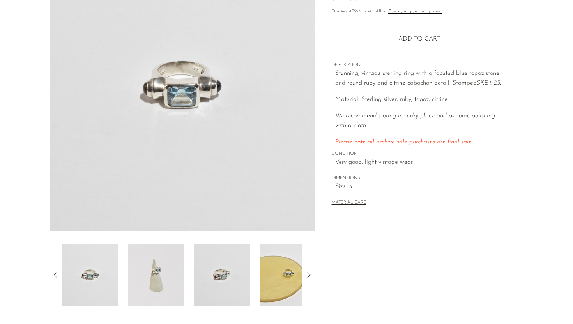
click at [285, 276] on img at bounding box center [288, 275] width 57 height 62
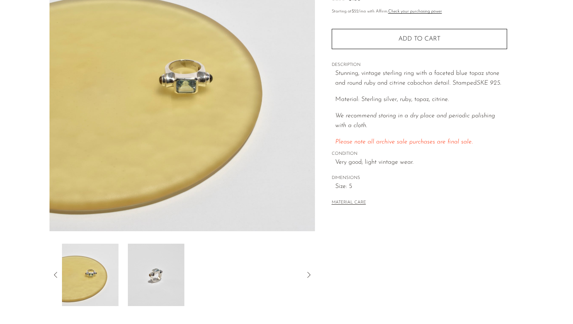
click at [161, 271] on img at bounding box center [156, 275] width 57 height 62
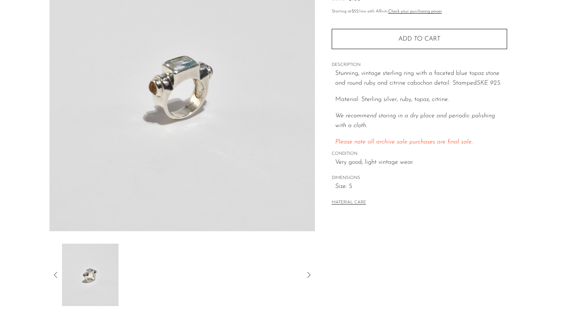
click at [52, 272] on icon at bounding box center [55, 274] width 9 height 9
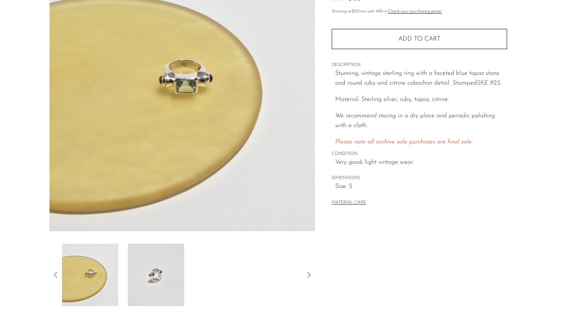
click at [57, 273] on icon at bounding box center [55, 274] width 9 height 9
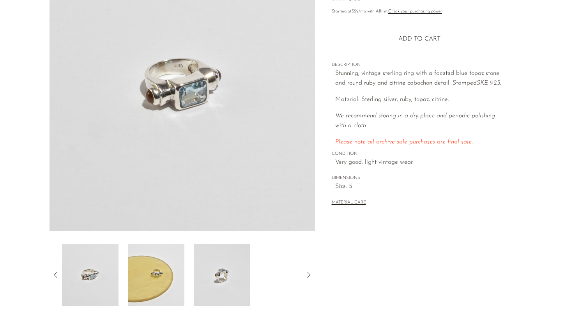
click at [57, 273] on icon at bounding box center [55, 274] width 9 height 9
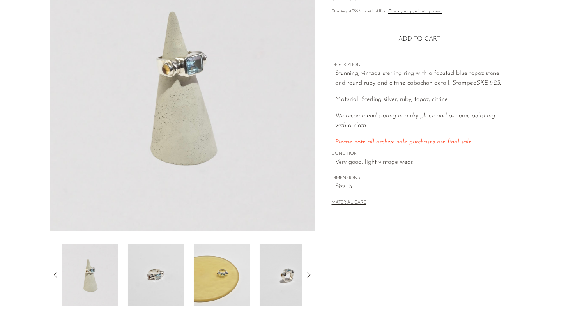
click at [57, 273] on icon at bounding box center [55, 274] width 9 height 9
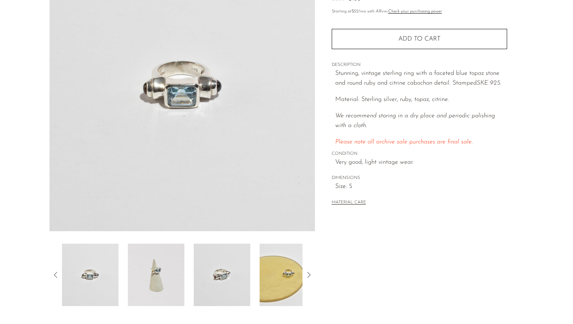
click at [57, 273] on icon at bounding box center [55, 274] width 9 height 9
click at [111, 278] on img at bounding box center [90, 275] width 57 height 62
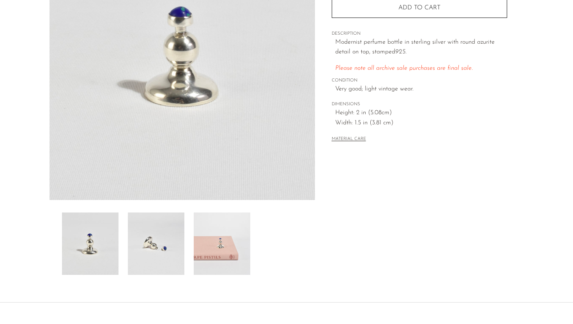
scroll to position [130, 0]
click at [157, 244] on img at bounding box center [156, 242] width 57 height 62
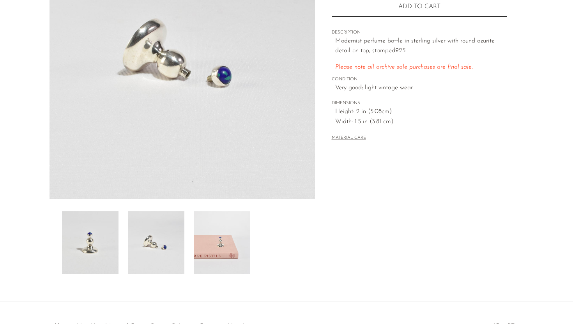
click at [224, 230] on img at bounding box center [222, 242] width 57 height 62
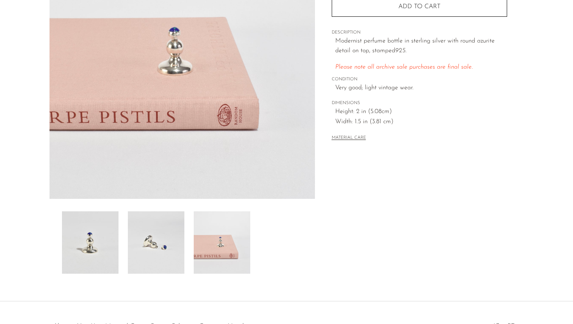
click at [112, 230] on img at bounding box center [90, 242] width 57 height 62
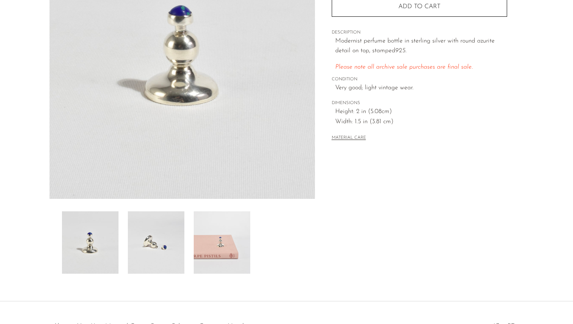
click at [227, 249] on img at bounding box center [222, 242] width 57 height 62
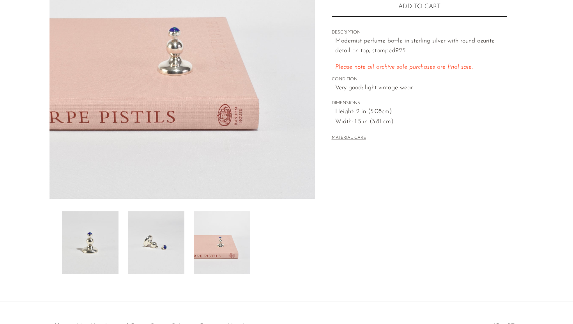
click at [180, 249] on img at bounding box center [156, 242] width 57 height 62
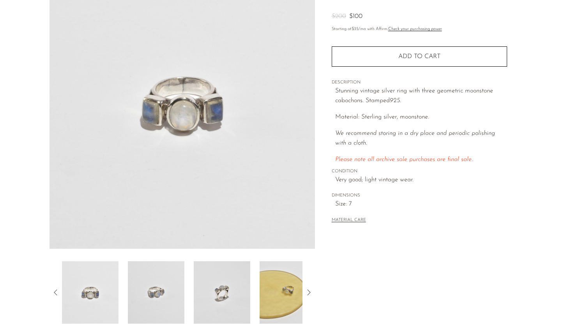
scroll to position [82, 0]
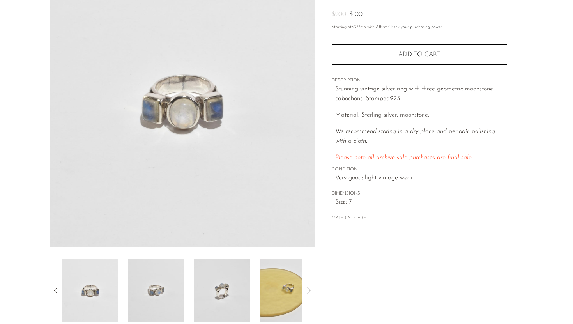
click at [104, 282] on img at bounding box center [90, 290] width 57 height 62
click at [148, 290] on img at bounding box center [156, 290] width 57 height 62
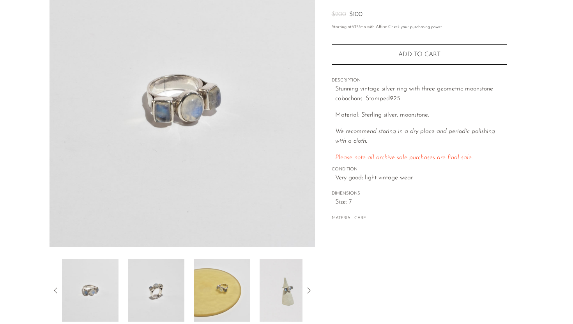
click at [138, 286] on img at bounding box center [156, 290] width 57 height 62
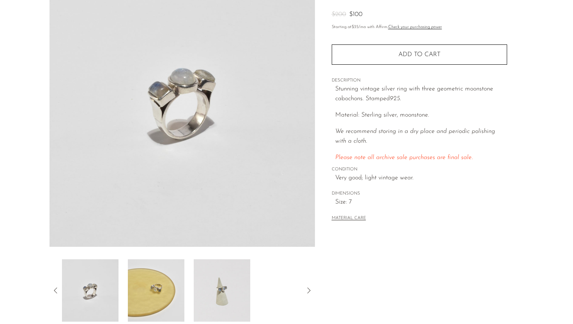
click at [138, 286] on img at bounding box center [156, 290] width 57 height 62
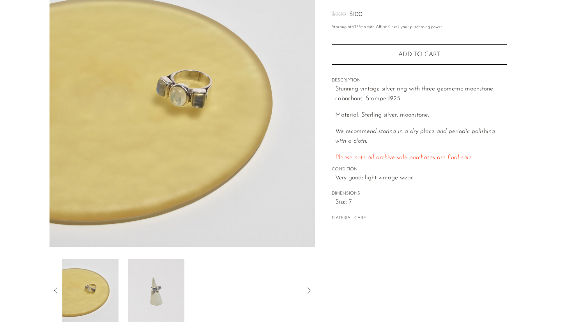
click at [138, 286] on img at bounding box center [156, 290] width 57 height 62
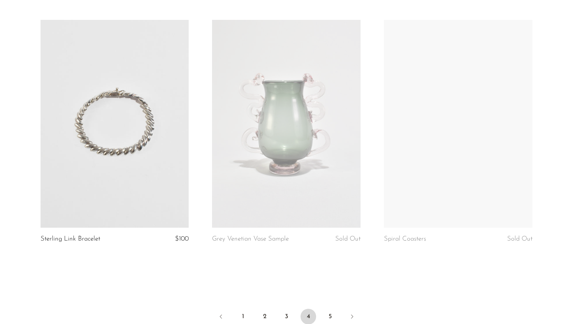
scroll to position [2926, 0]
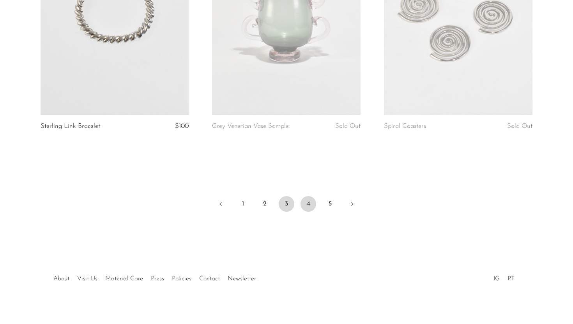
click at [287, 197] on link "3" at bounding box center [287, 204] width 16 height 16
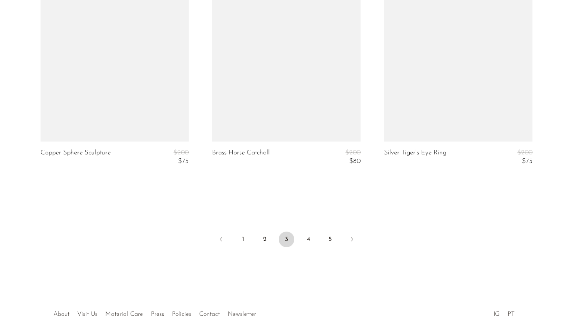
scroll to position [2879, 0]
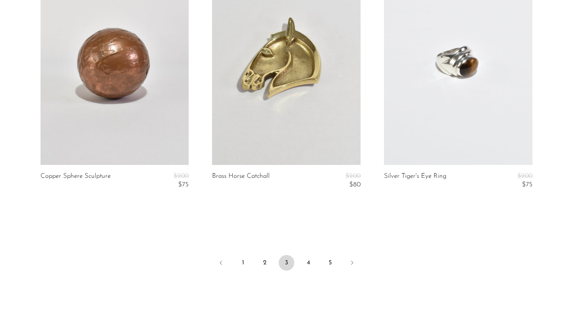
click at [435, 100] on link at bounding box center [458, 61] width 149 height 208
click at [311, 264] on link "4" at bounding box center [309, 263] width 16 height 16
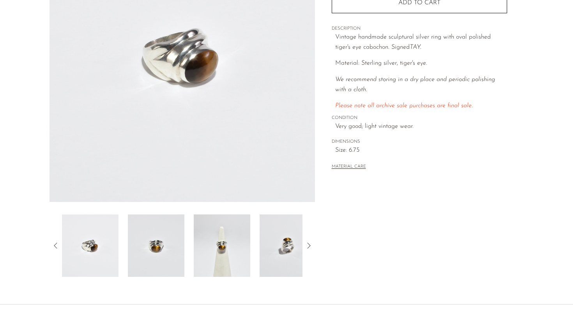
scroll to position [127, 0]
click at [174, 249] on img at bounding box center [156, 245] width 57 height 62
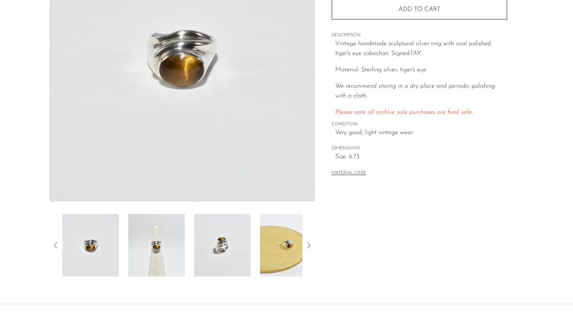
click at [169, 248] on img at bounding box center [156, 245] width 57 height 62
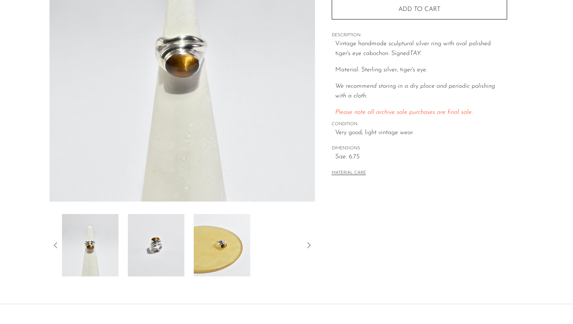
click at [169, 248] on img at bounding box center [156, 245] width 57 height 62
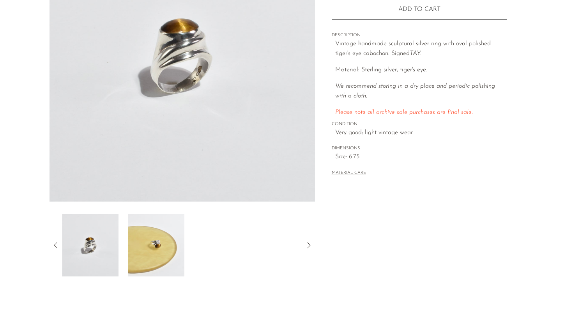
click at [169, 248] on img at bounding box center [156, 245] width 57 height 62
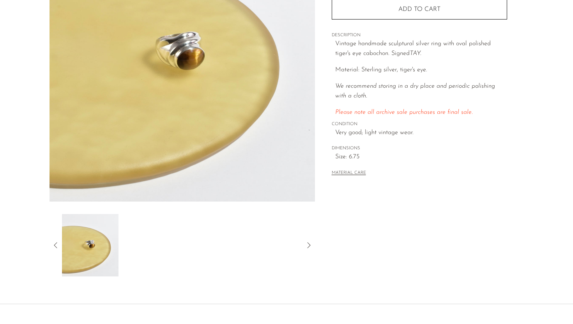
scroll to position [125, 0]
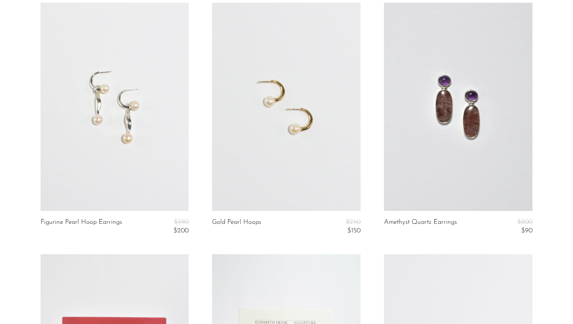
scroll to position [572, 0]
click at [146, 139] on link at bounding box center [115, 106] width 149 height 208
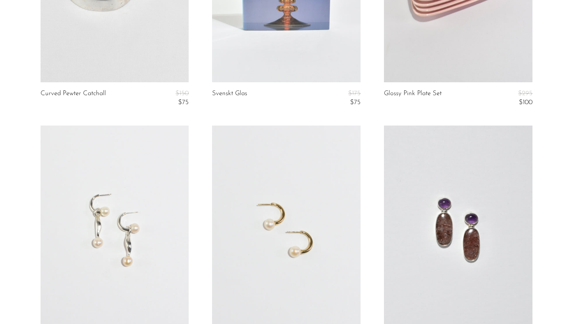
scroll to position [571, 0]
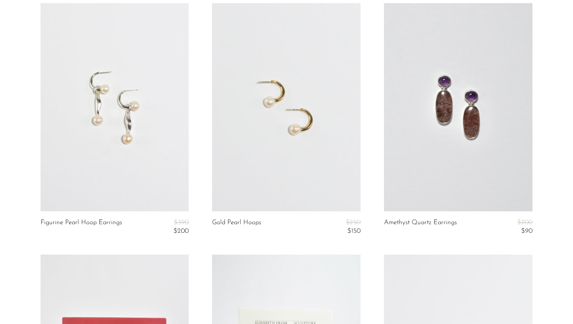
click at [272, 154] on link at bounding box center [286, 107] width 149 height 208
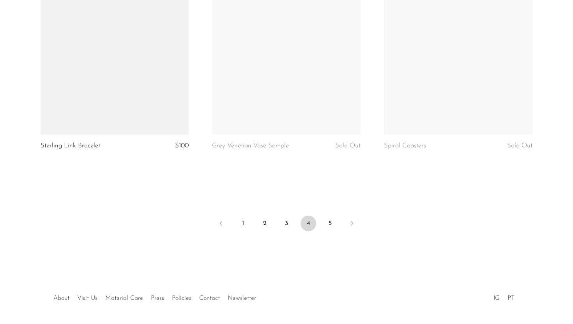
scroll to position [2907, 0]
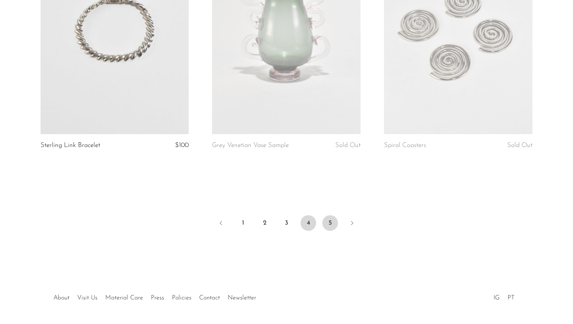
click at [327, 216] on link "5" at bounding box center [331, 223] width 16 height 16
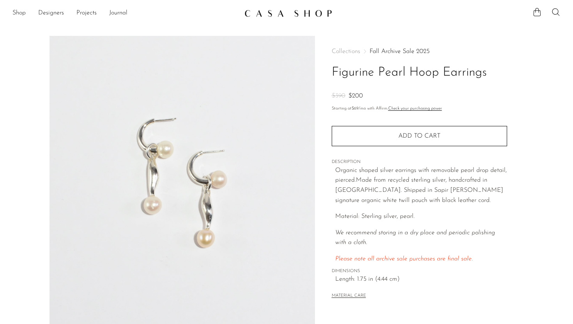
drag, startPoint x: 401, startPoint y: 199, endPoint x: 398, endPoint y: 202, distance: 4.1
click at [398, 202] on p "Organic shaped silver earrings with removable pearl drop detail, pierced. Made …" at bounding box center [422, 186] width 172 height 40
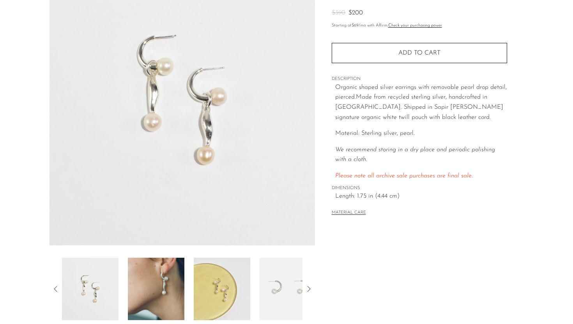
scroll to position [110, 0]
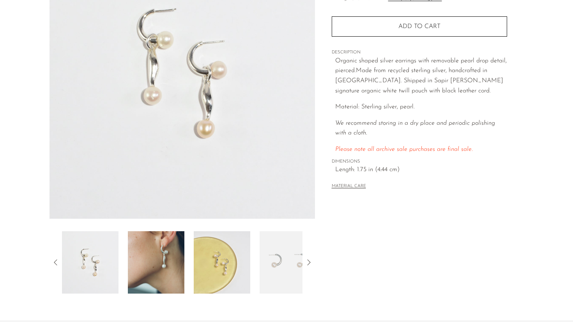
click at [162, 257] on img at bounding box center [156, 262] width 57 height 62
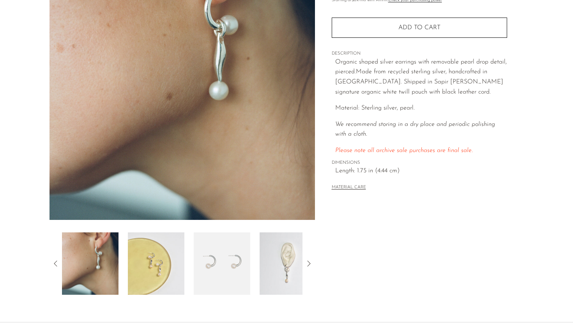
scroll to position [110, 0]
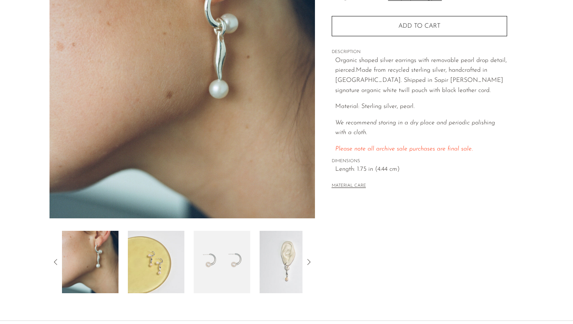
click at [169, 262] on img at bounding box center [156, 262] width 57 height 62
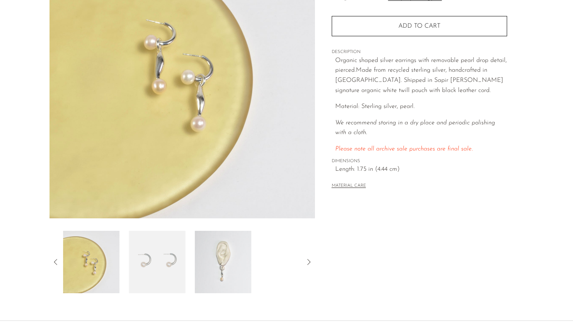
click at [169, 262] on img at bounding box center [157, 262] width 57 height 62
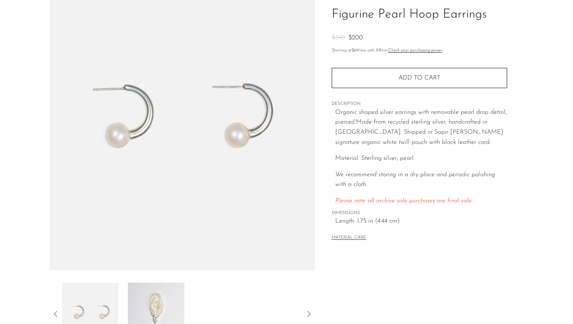
scroll to position [89, 0]
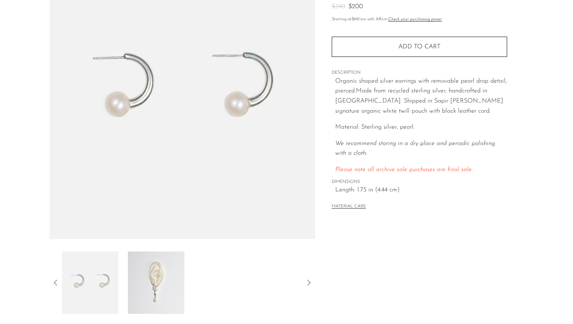
click at [149, 286] on img at bounding box center [156, 283] width 57 height 62
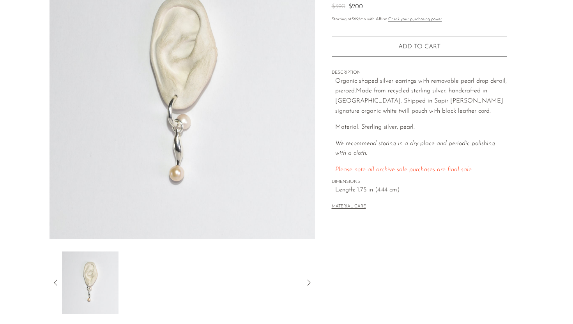
click at [358, 204] on button "MATERIAL CARE" at bounding box center [349, 207] width 34 height 6
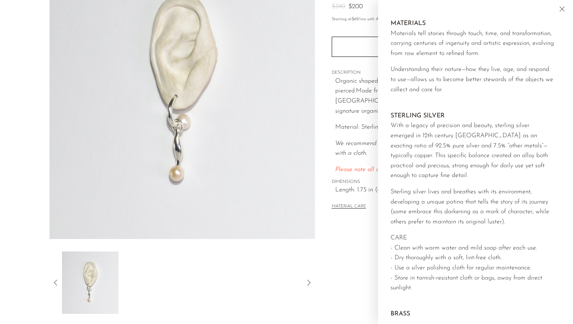
click at [355, 238] on div "Collections Fall Archive Sale 2025 Figurine Pearl Hoop Earrings $390 $200 Start…" at bounding box center [419, 130] width 209 height 367
click at [560, 9] on icon "Close" at bounding box center [562, 8] width 9 height 9
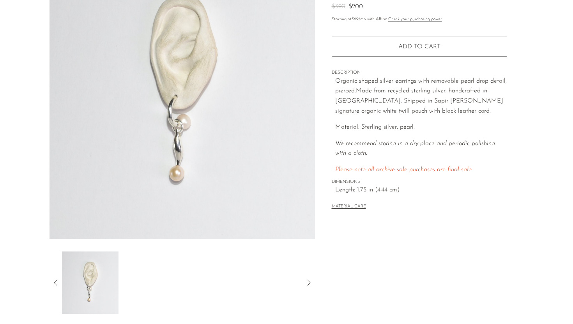
click at [366, 100] on p "Organic shaped silver earrings with removable pearl drop detail, pierced. Made …" at bounding box center [422, 96] width 172 height 40
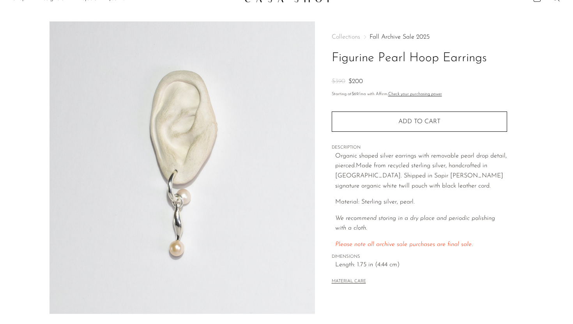
scroll to position [12, 0]
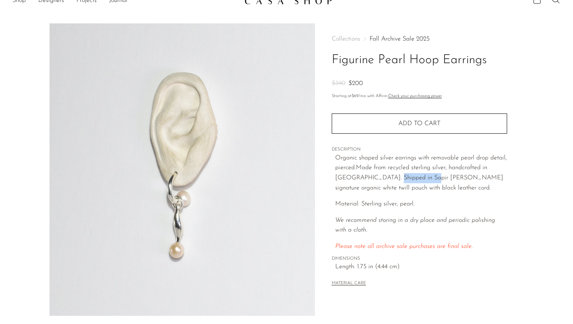
drag, startPoint x: 366, startPoint y: 177, endPoint x: 402, endPoint y: 178, distance: 36.7
click at [402, 178] on p "Organic shaped silver earrings with removable pearl drop detail, pierced. Made …" at bounding box center [422, 173] width 172 height 40
copy p "Sapir Bachar'"
drag, startPoint x: 333, startPoint y: 55, endPoint x: 491, endPoint y: 54, distance: 158.0
click at [491, 54] on h1 "Figurine Pearl Hoop Earrings" at bounding box center [420, 60] width 176 height 20
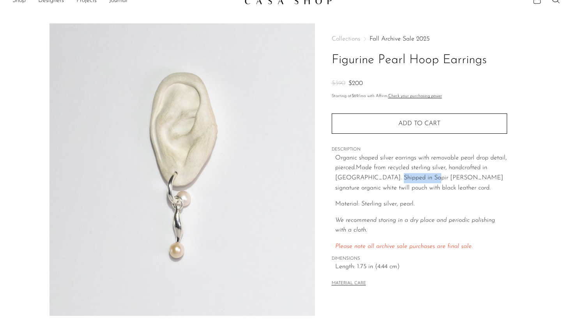
copy h1 "Figurine Pearl Hoop Earrings"
click at [461, 165] on p "Organic shaped silver earrings with removable pearl drop detail, pierced. Made …" at bounding box center [422, 173] width 172 height 40
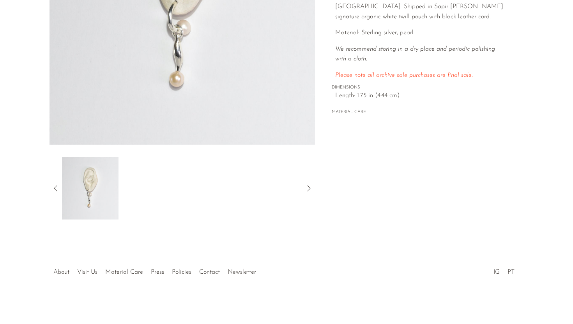
scroll to position [0, 0]
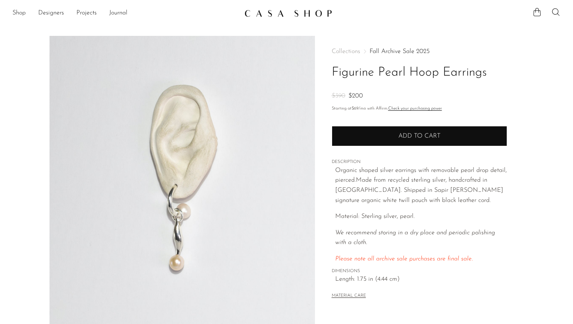
click at [386, 141] on button "Add to cart" at bounding box center [420, 136] width 176 height 20
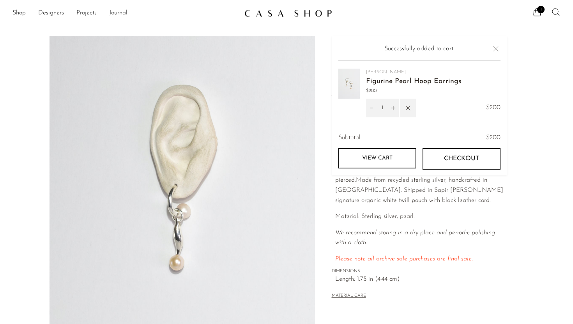
click at [496, 47] on button "Close" at bounding box center [496, 48] width 9 height 9
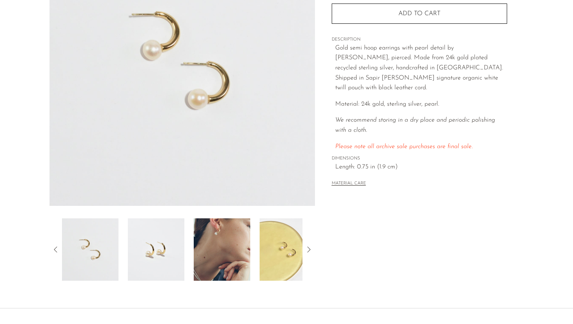
scroll to position [131, 0]
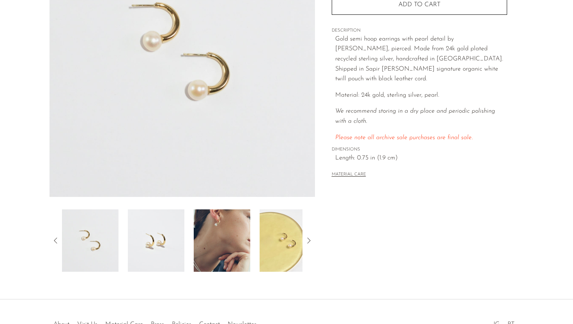
click at [101, 247] on img at bounding box center [90, 240] width 57 height 62
click at [166, 245] on img at bounding box center [156, 240] width 57 height 62
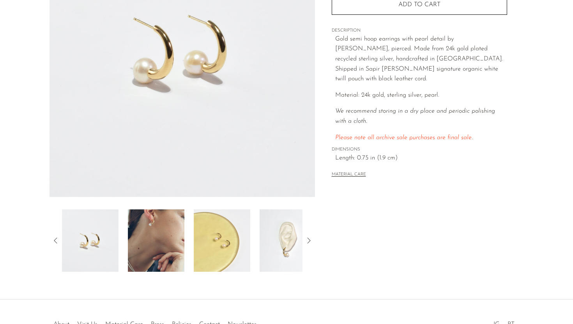
click at [194, 245] on img at bounding box center [222, 240] width 57 height 62
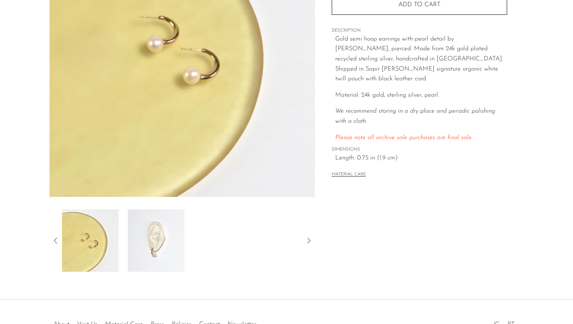
click at [185, 231] on div at bounding box center [182, 240] width 241 height 62
click at [167, 232] on img at bounding box center [156, 240] width 57 height 62
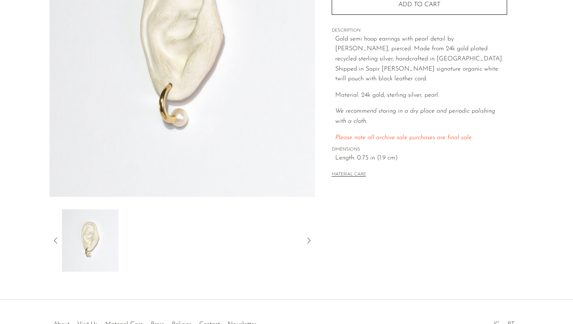
click at [58, 235] on div at bounding box center [183, 240] width 266 height 62
click at [55, 237] on icon at bounding box center [55, 240] width 9 height 9
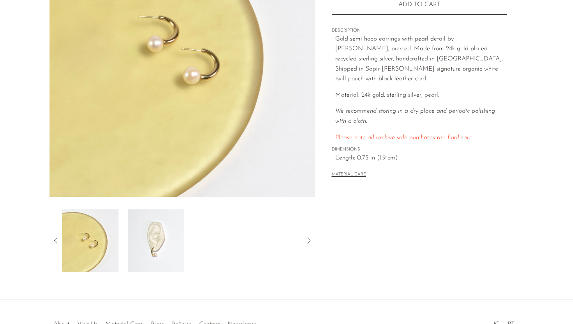
click at [53, 240] on icon at bounding box center [55, 240] width 9 height 9
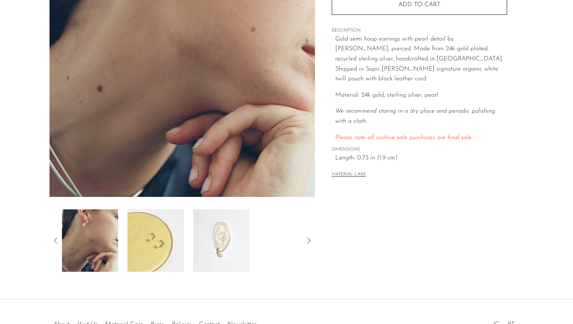
click at [103, 241] on img at bounding box center [90, 240] width 57 height 62
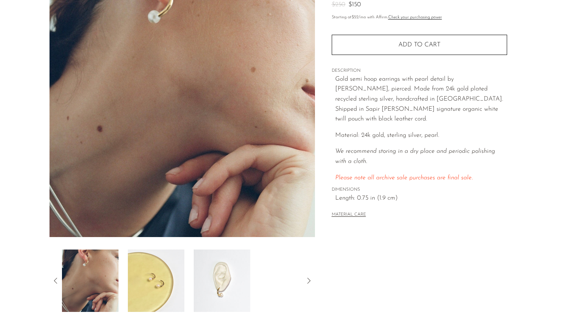
scroll to position [92, 0]
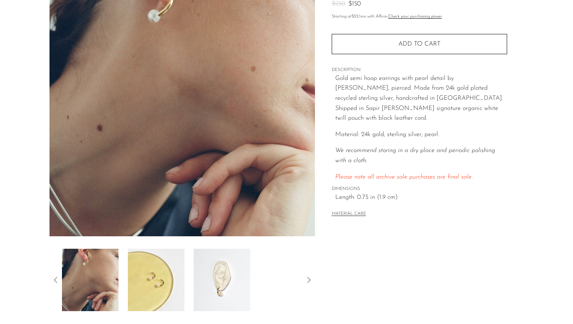
click at [57, 281] on icon at bounding box center [55, 279] width 9 height 9
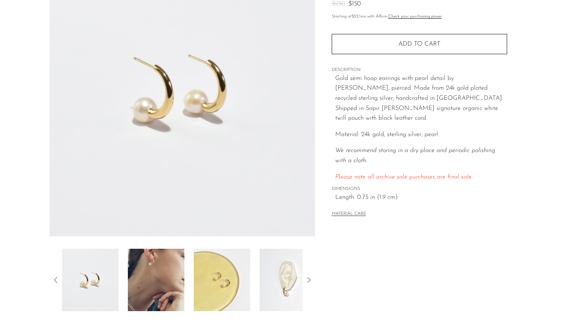
click at [91, 286] on img at bounding box center [90, 280] width 57 height 62
click at [286, 273] on img at bounding box center [288, 280] width 57 height 62
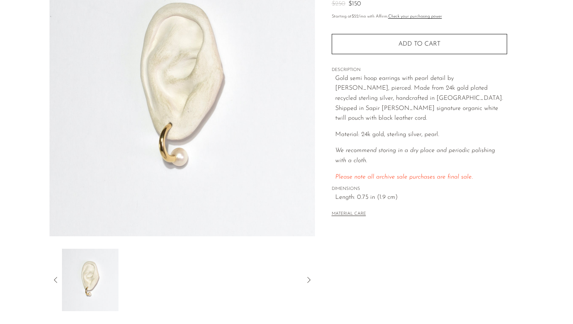
click at [55, 279] on icon at bounding box center [55, 279] width 9 height 9
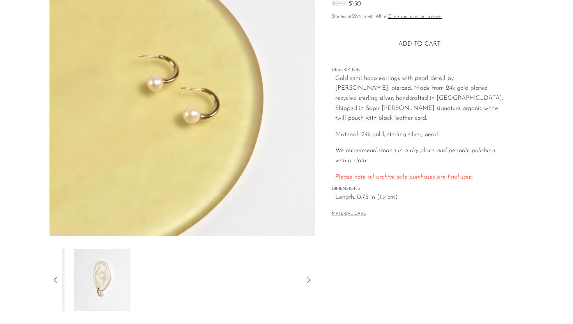
click at [55, 279] on icon at bounding box center [55, 279] width 9 height 9
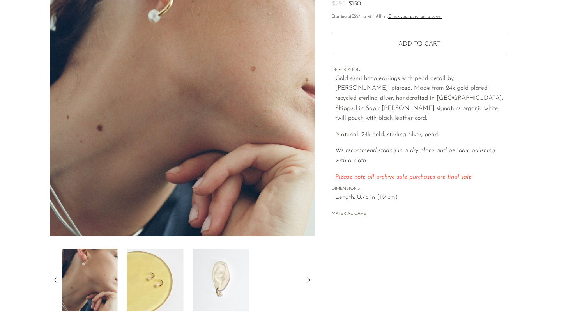
click at [55, 279] on icon at bounding box center [55, 279] width 9 height 9
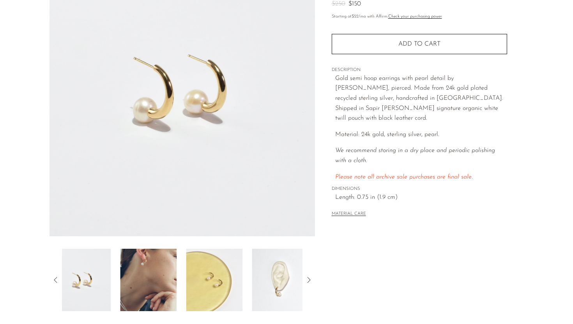
click at [55, 279] on icon at bounding box center [55, 279] width 9 height 9
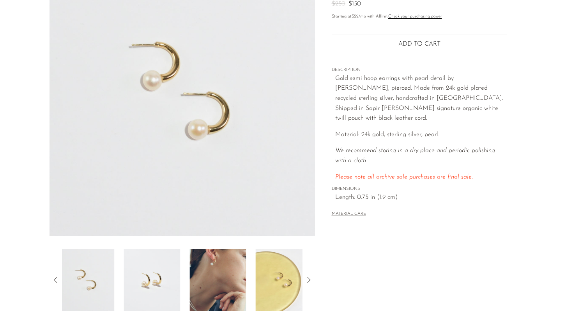
click at [55, 279] on icon at bounding box center [55, 279] width 9 height 9
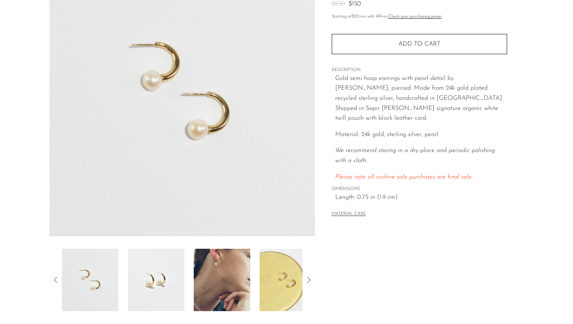
click at [81, 284] on img at bounding box center [90, 280] width 57 height 62
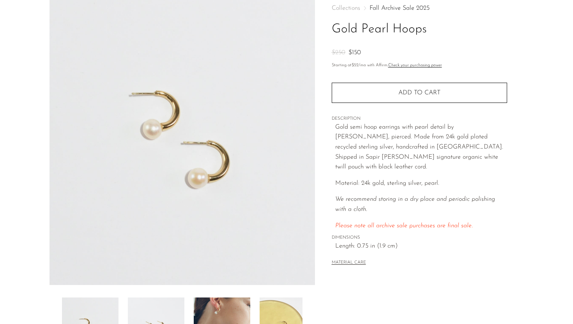
scroll to position [0, 0]
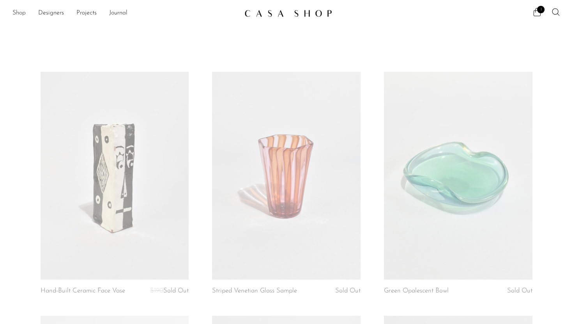
click at [23, 13] on link "Shop" at bounding box center [18, 13] width 13 height 10
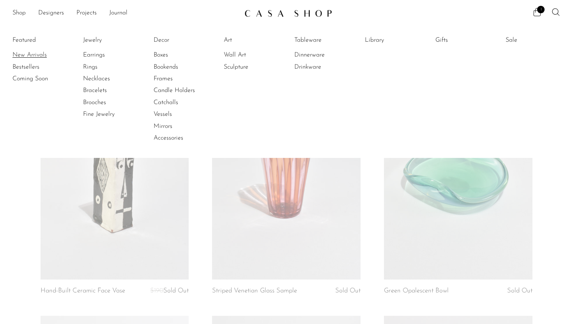
click at [38, 55] on link "New Arrivals" at bounding box center [41, 55] width 59 height 9
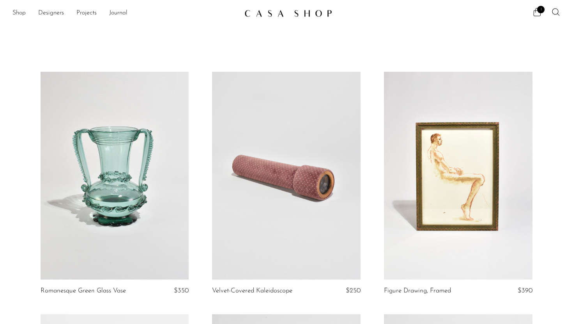
click at [23, 11] on link "Shop" at bounding box center [18, 13] width 13 height 10
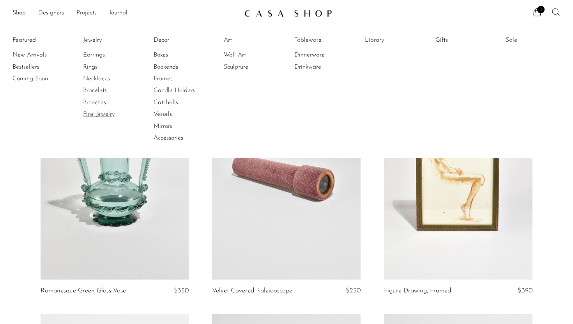
click at [94, 113] on link "Fine Jewelry" at bounding box center [112, 114] width 59 height 9
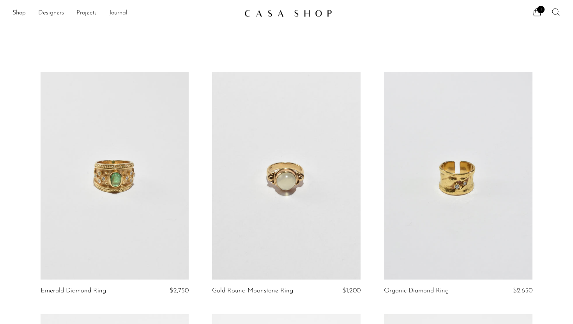
click at [57, 14] on link "Designers" at bounding box center [51, 13] width 26 height 10
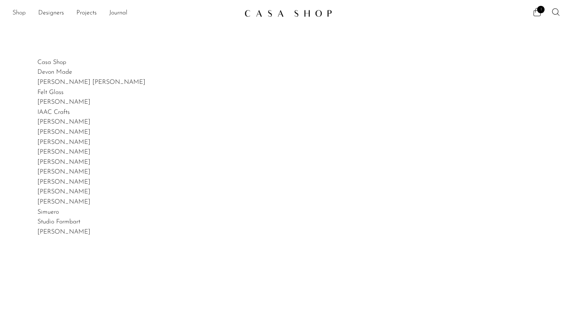
click at [21, 13] on link "Shop" at bounding box center [18, 13] width 13 height 10
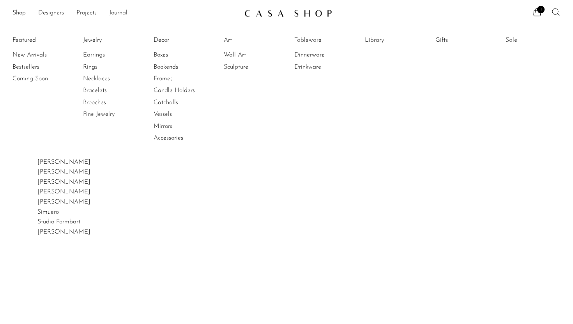
click at [57, 14] on link "Designers" at bounding box center [51, 13] width 26 height 10
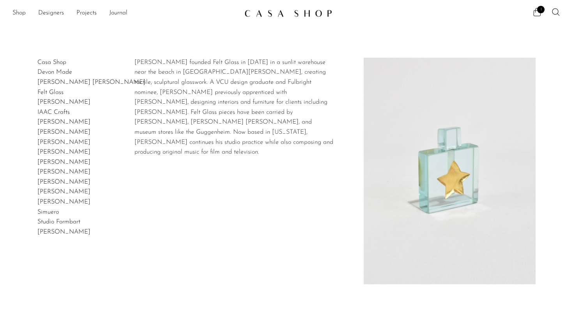
click at [57, 93] on link "Felt Glass" at bounding box center [50, 92] width 26 height 6
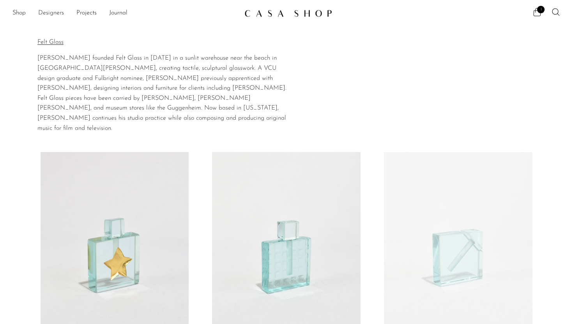
click at [56, 13] on link "Designers" at bounding box center [51, 13] width 26 height 10
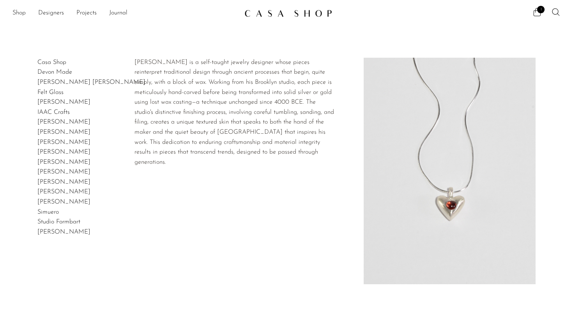
click at [69, 84] on link "[PERSON_NAME] [PERSON_NAME]" at bounding box center [91, 82] width 108 height 6
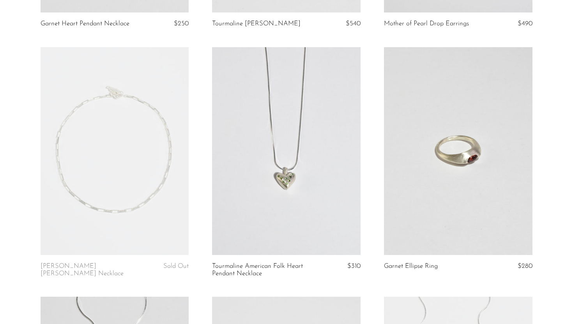
scroll to position [348, 0]
click at [317, 223] on link at bounding box center [286, 150] width 149 height 208
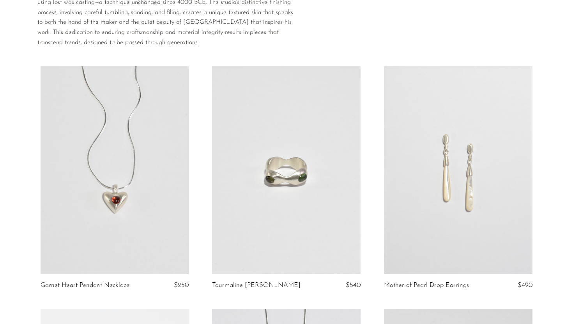
scroll to position [0, 0]
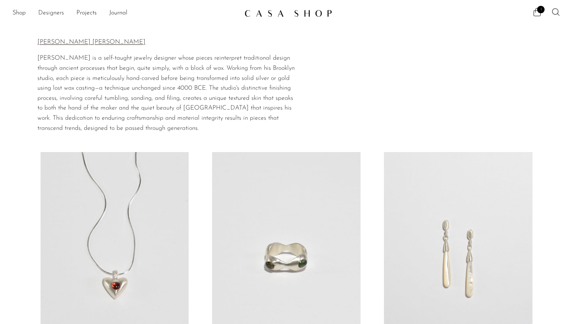
click at [51, 11] on link "Designers" at bounding box center [51, 13] width 26 height 10
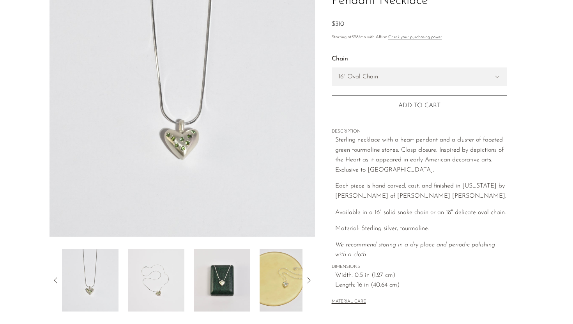
scroll to position [92, 0]
click at [223, 276] on img at bounding box center [222, 280] width 57 height 62
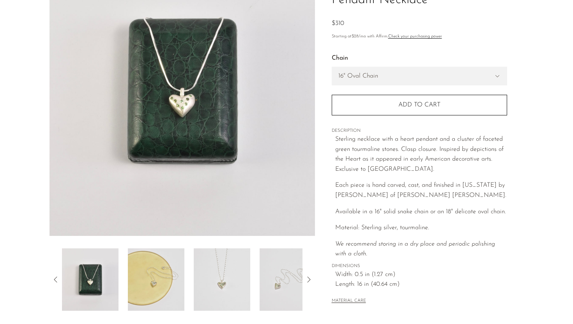
click at [202, 271] on img at bounding box center [222, 280] width 57 height 62
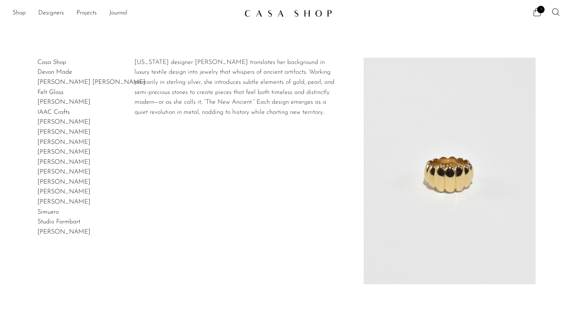
click at [53, 174] on link "[PERSON_NAME]" at bounding box center [63, 172] width 53 height 6
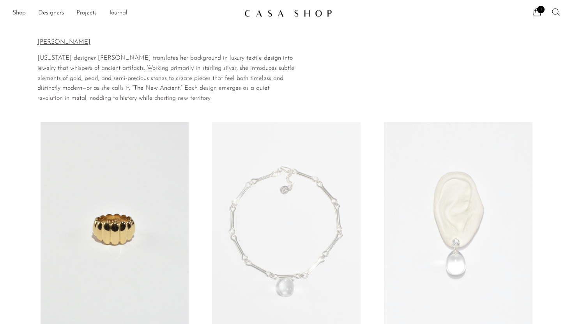
click at [19, 11] on link "Shop" at bounding box center [18, 13] width 13 height 10
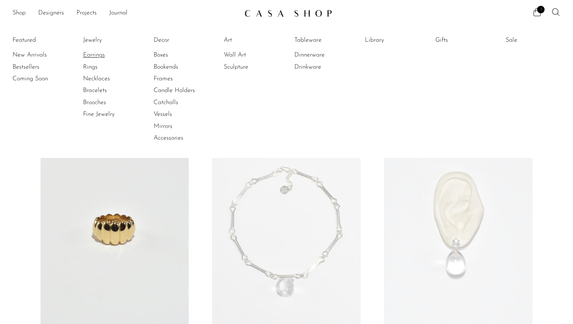
click at [98, 54] on link "Earrings" at bounding box center [112, 55] width 59 height 9
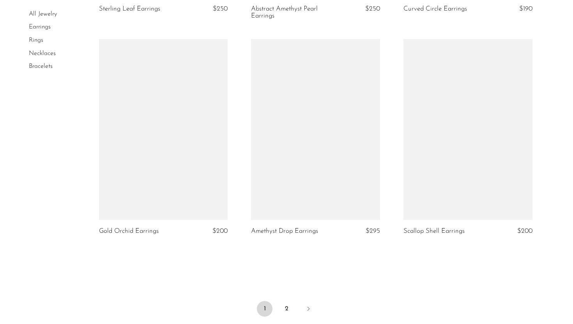
scroll to position [2417, 0]
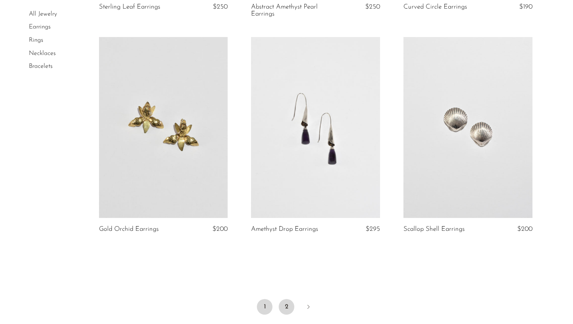
click at [288, 309] on link "2" at bounding box center [287, 307] width 16 height 16
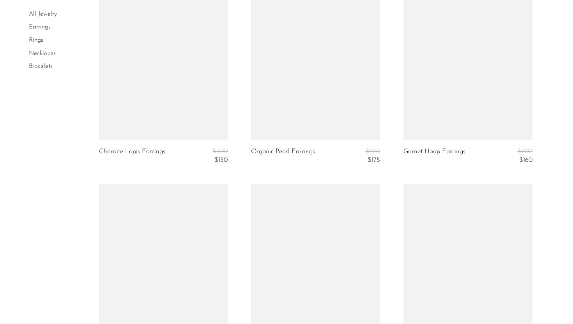
scroll to position [1847, 0]
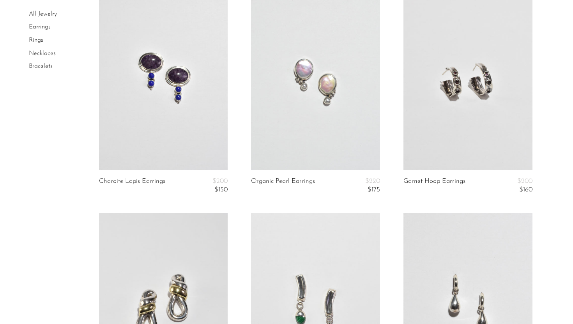
click at [488, 146] on link at bounding box center [468, 79] width 129 height 181
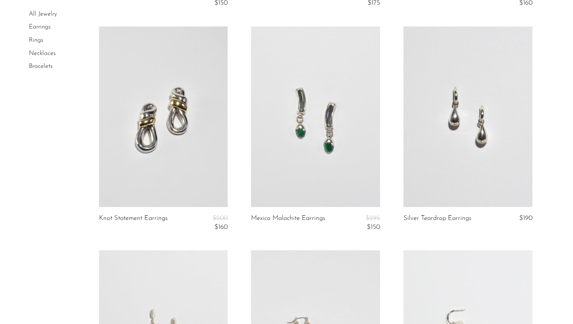
scroll to position [2034, 0]
click at [437, 167] on link at bounding box center [468, 116] width 129 height 181
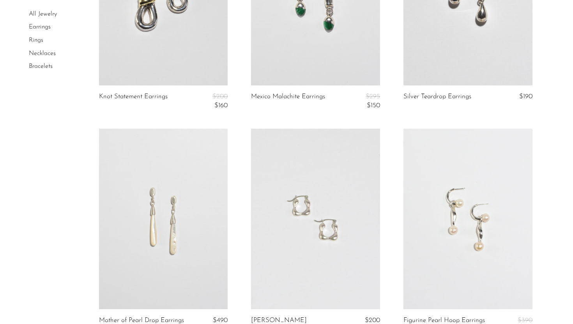
scroll to position [2157, 0]
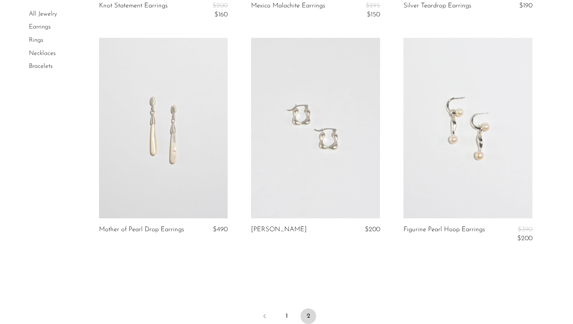
scroll to position [2249, 0]
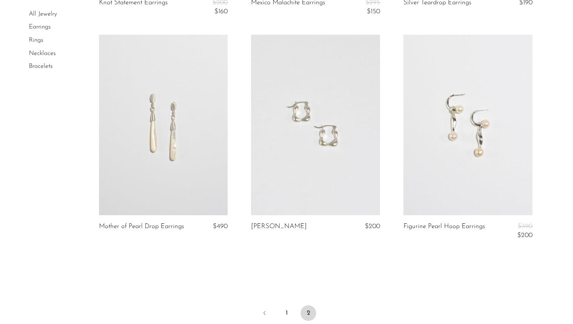
click at [495, 128] on link at bounding box center [468, 125] width 129 height 181
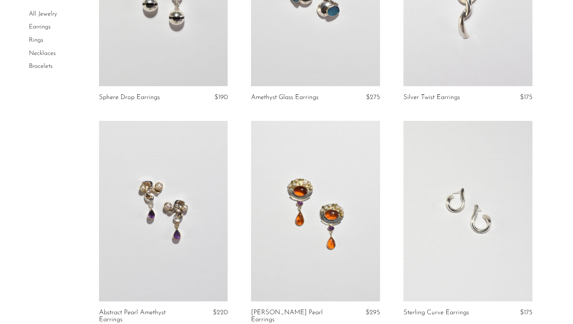
scroll to position [0, 0]
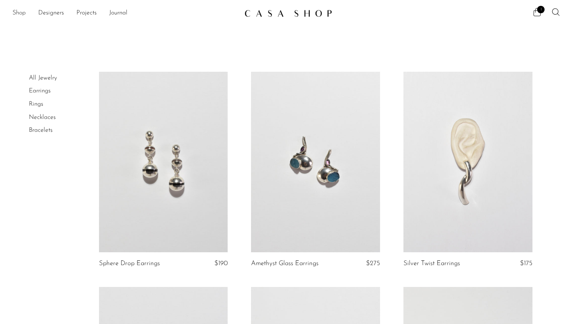
click at [24, 11] on link "Shop" at bounding box center [18, 13] width 13 height 10
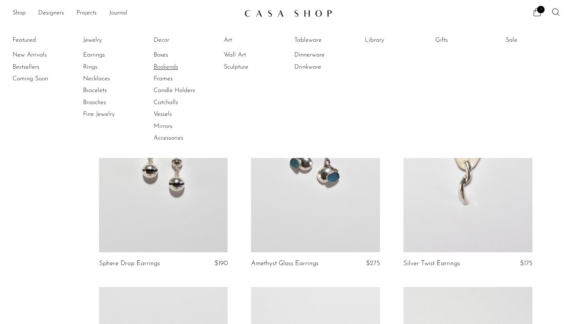
click at [166, 69] on link "Bookends" at bounding box center [183, 67] width 59 height 9
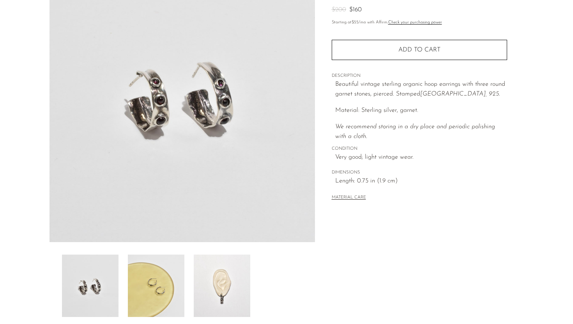
scroll to position [87, 0]
click at [165, 289] on img at bounding box center [156, 285] width 57 height 62
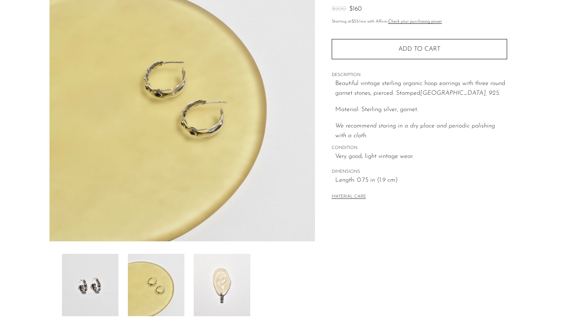
click at [212, 289] on img at bounding box center [222, 285] width 57 height 62
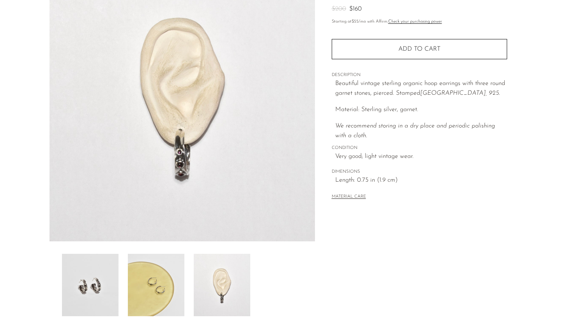
click at [171, 285] on img at bounding box center [156, 285] width 57 height 62
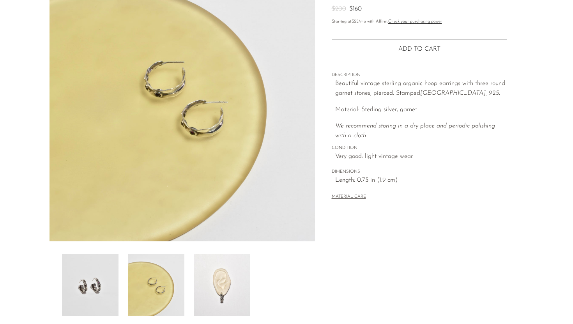
click at [120, 281] on div at bounding box center [182, 285] width 241 height 62
click at [216, 281] on img at bounding box center [222, 285] width 57 height 62
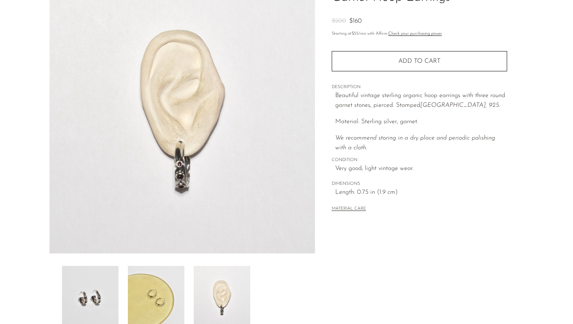
scroll to position [71, 0]
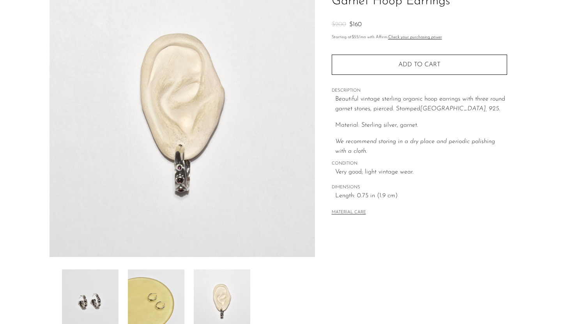
click at [171, 297] on img at bounding box center [156, 301] width 57 height 62
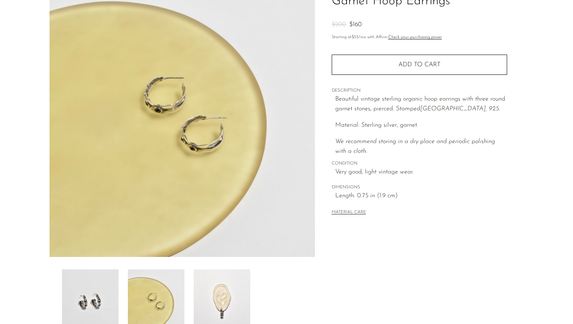
click at [128, 291] on img at bounding box center [156, 301] width 57 height 62
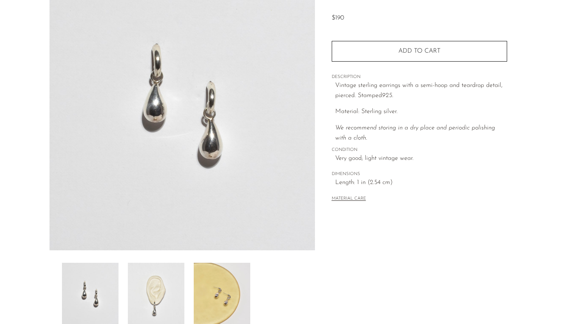
scroll to position [80, 0]
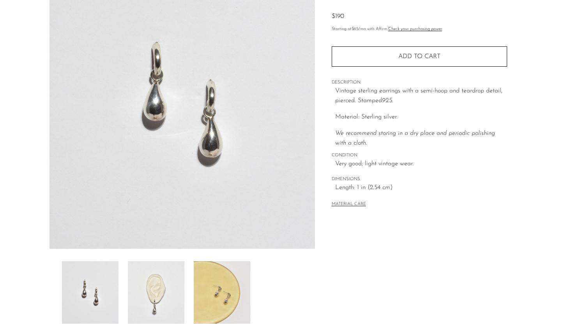
click at [166, 286] on img at bounding box center [156, 292] width 57 height 62
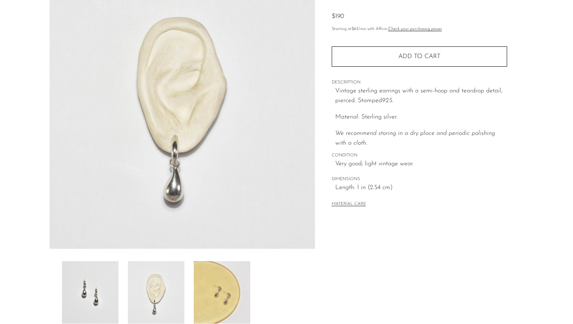
click at [218, 279] on img at bounding box center [222, 292] width 57 height 62
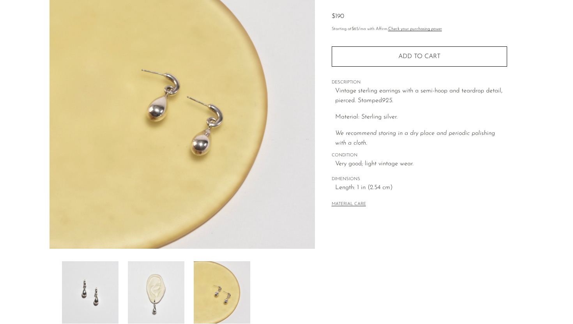
click at [98, 276] on img at bounding box center [90, 292] width 57 height 62
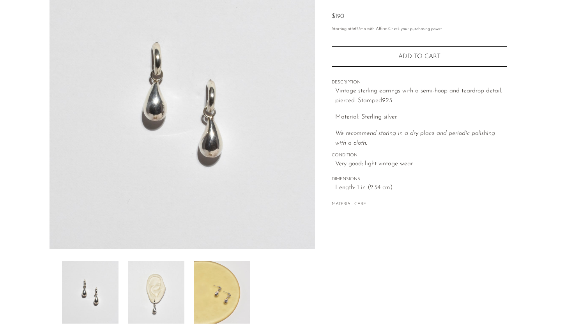
click at [145, 275] on img at bounding box center [156, 292] width 57 height 62
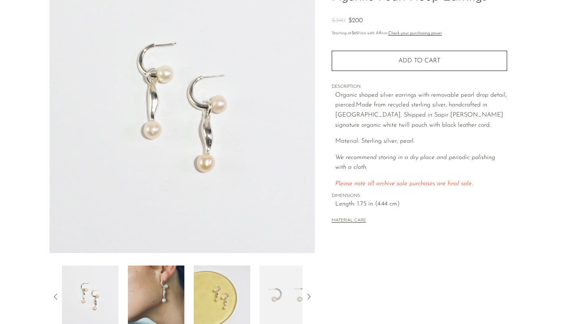
scroll to position [117, 0]
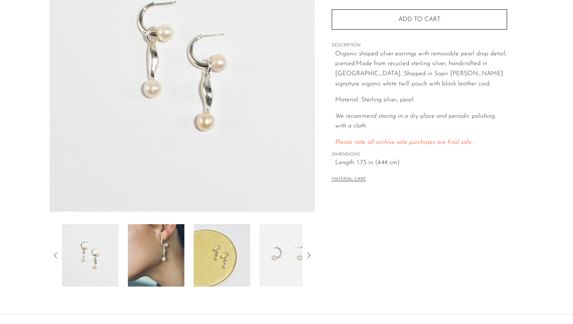
click at [148, 261] on img at bounding box center [156, 255] width 57 height 62
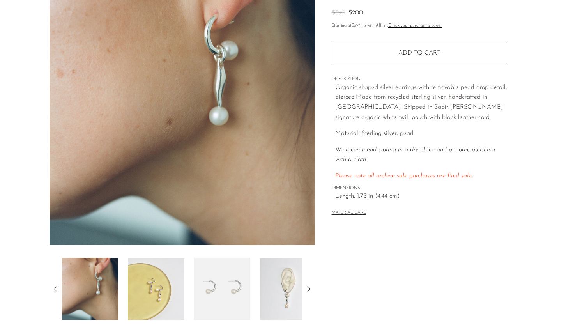
scroll to position [92, 0]
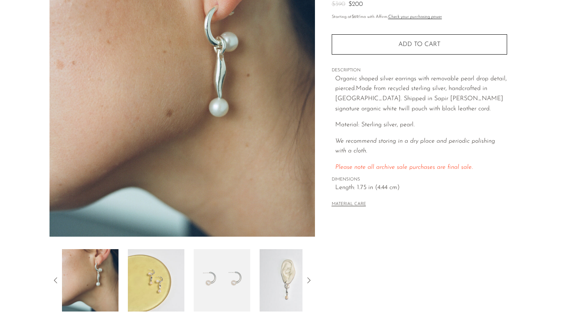
click at [162, 291] on img at bounding box center [156, 280] width 57 height 62
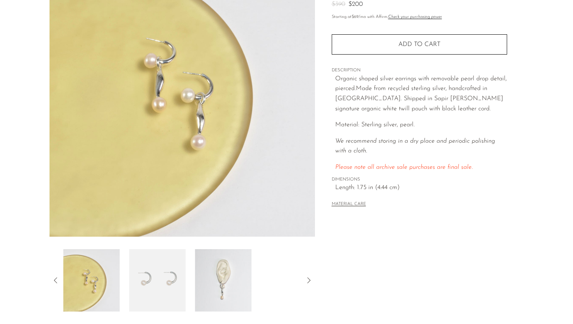
click at [174, 291] on img at bounding box center [157, 280] width 57 height 62
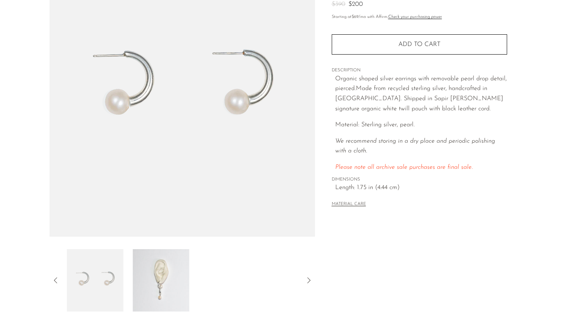
click at [174, 291] on img at bounding box center [161, 280] width 57 height 62
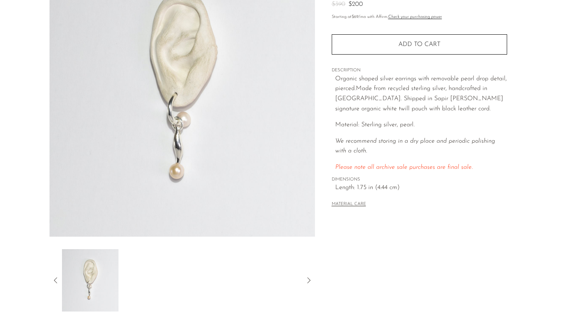
click at [56, 283] on icon at bounding box center [55, 280] width 9 height 9
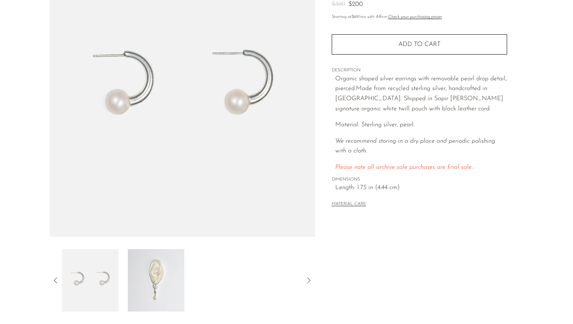
click at [57, 280] on icon at bounding box center [55, 280] width 9 height 9
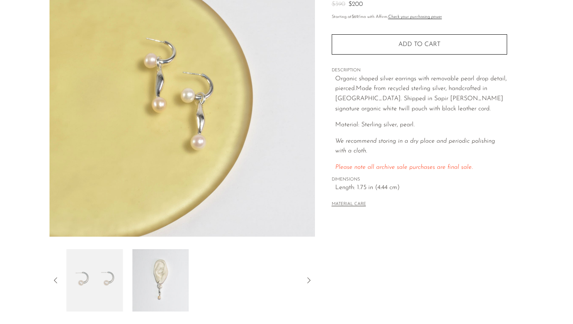
click at [57, 280] on icon at bounding box center [55, 280] width 9 height 9
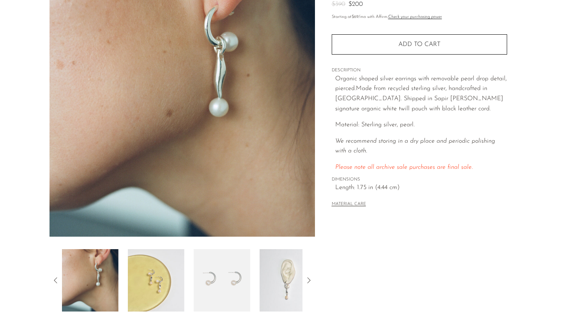
click at [57, 280] on icon at bounding box center [55, 280] width 9 height 9
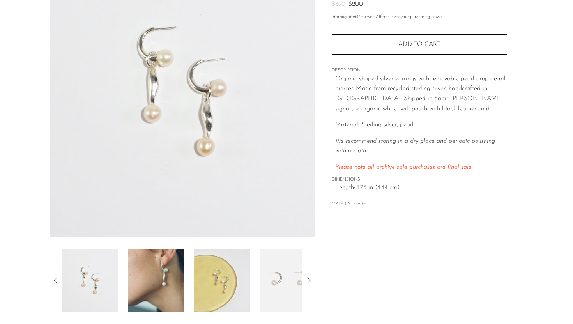
click at [87, 288] on img at bounding box center [90, 280] width 57 height 62
click at [159, 277] on img at bounding box center [156, 280] width 57 height 62
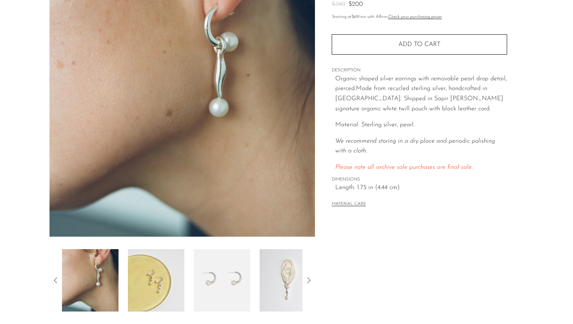
click at [55, 280] on icon at bounding box center [55, 280] width 3 height 6
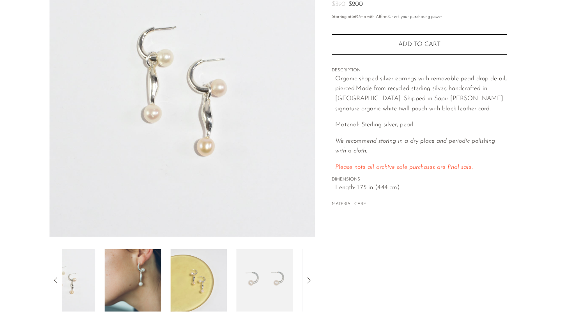
click at [55, 280] on icon at bounding box center [55, 280] width 3 height 6
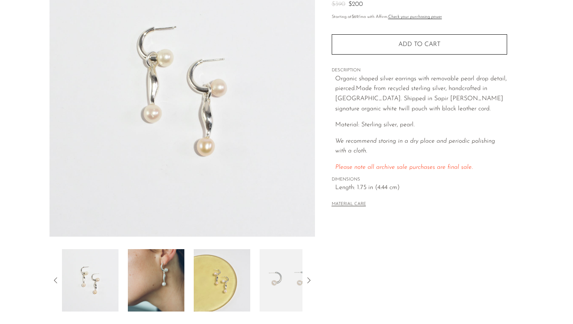
click at [55, 280] on icon at bounding box center [55, 280] width 3 height 6
click at [141, 284] on img at bounding box center [156, 280] width 57 height 62
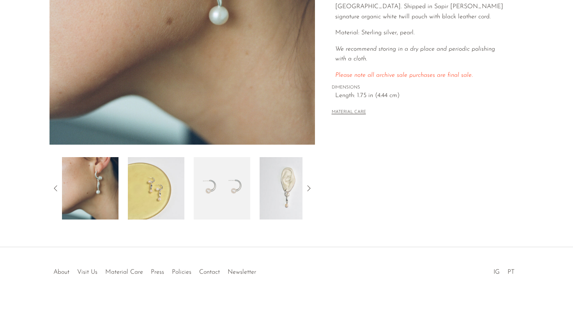
scroll to position [0, 0]
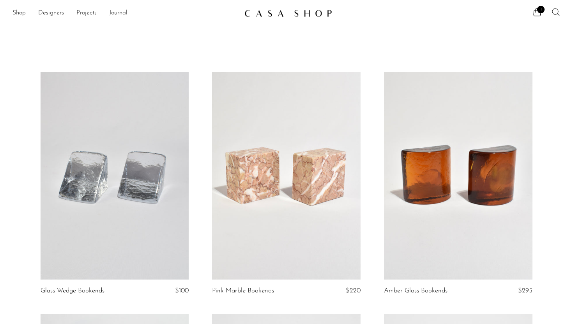
click at [21, 14] on link "Shop" at bounding box center [18, 13] width 13 height 10
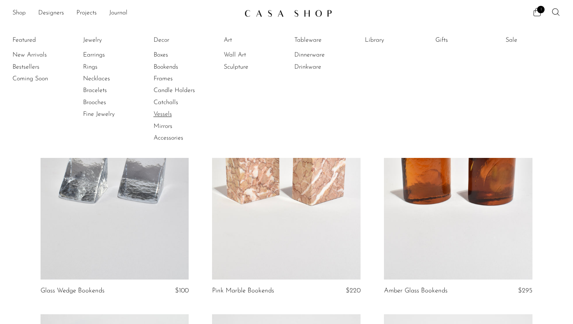
click at [164, 114] on link "Vessels" at bounding box center [183, 114] width 59 height 9
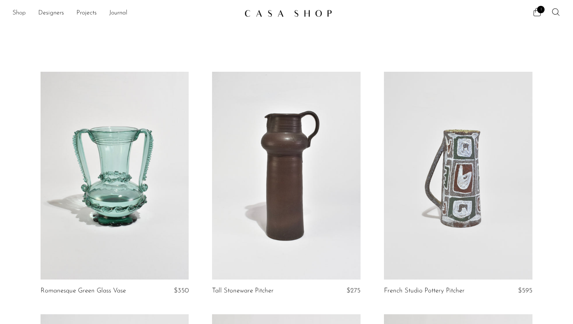
click at [23, 15] on link "Shop" at bounding box center [18, 13] width 13 height 10
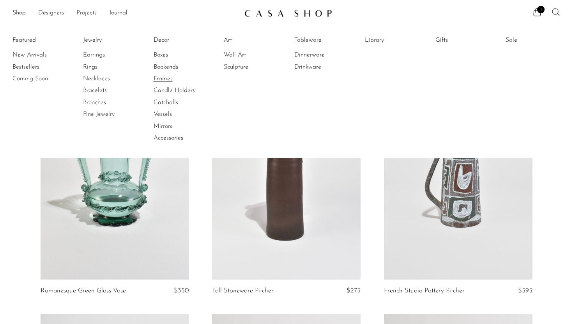
click at [170, 78] on link "Frames" at bounding box center [183, 79] width 59 height 9
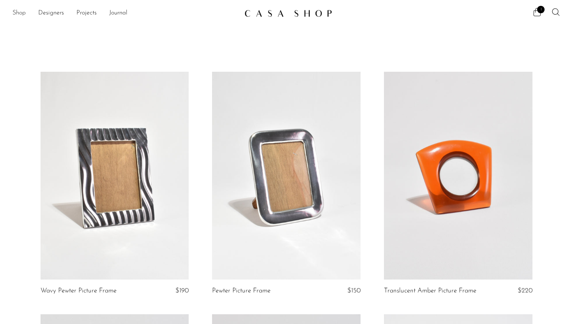
click at [22, 12] on link "Shop" at bounding box center [18, 13] width 13 height 10
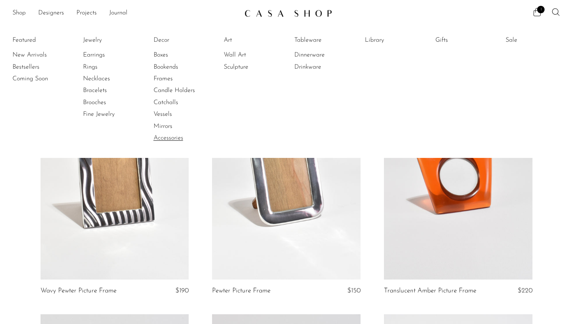
click at [180, 141] on link "Accessories" at bounding box center [183, 138] width 59 height 9
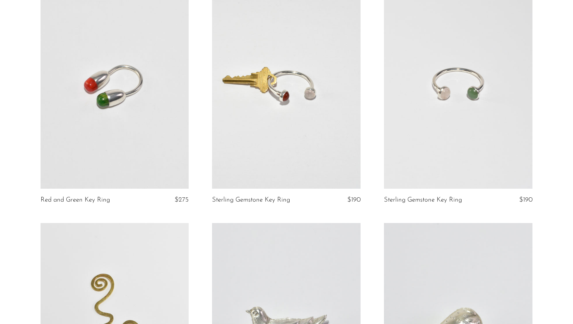
scroll to position [1549, 0]
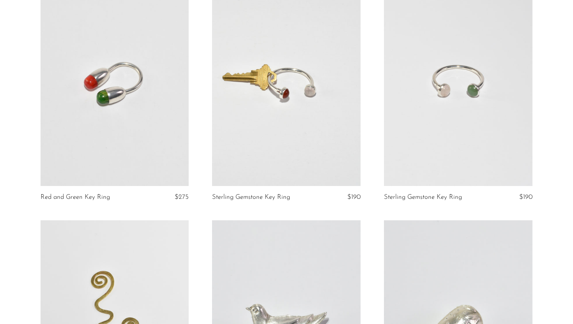
click at [464, 129] on link at bounding box center [458, 82] width 149 height 208
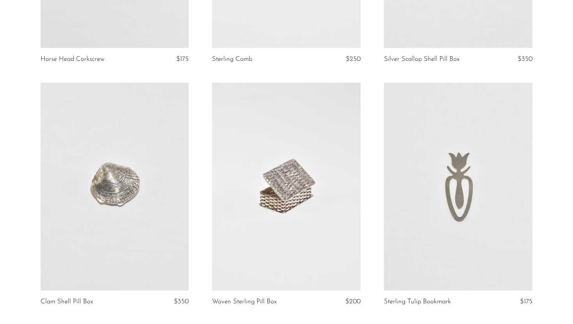
scroll to position [0, 0]
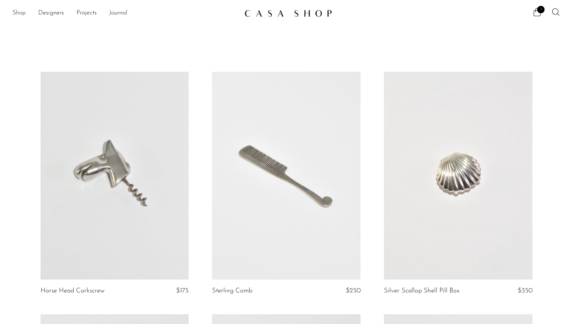
click at [17, 15] on link "Shop" at bounding box center [18, 13] width 13 height 10
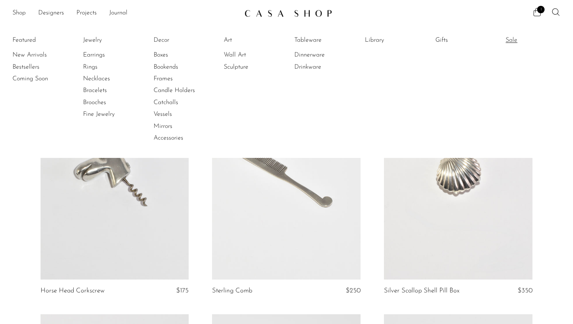
click at [513, 42] on link "Sale" at bounding box center [535, 40] width 59 height 9
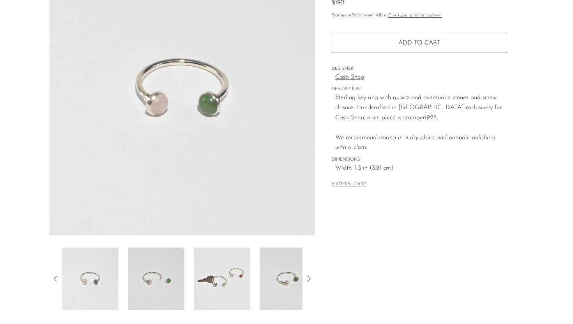
scroll to position [112, 0]
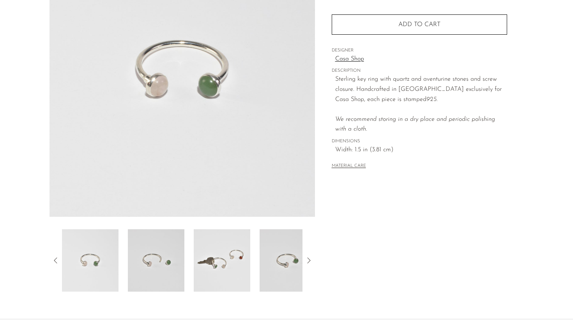
click at [159, 270] on img at bounding box center [156, 260] width 57 height 62
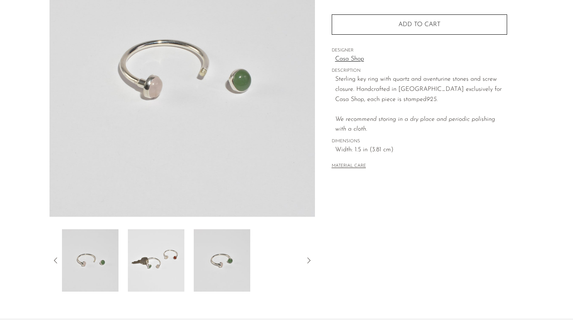
click at [203, 261] on img at bounding box center [222, 260] width 57 height 62
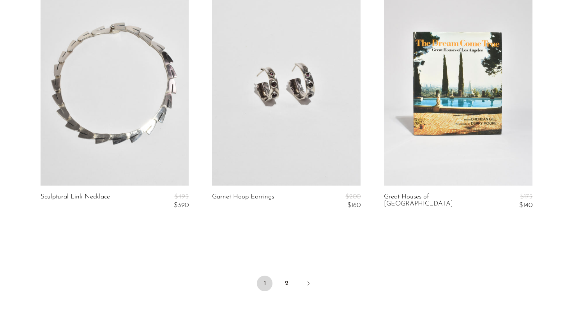
scroll to position [2859, 0]
click at [284, 282] on link "2" at bounding box center [287, 283] width 16 height 16
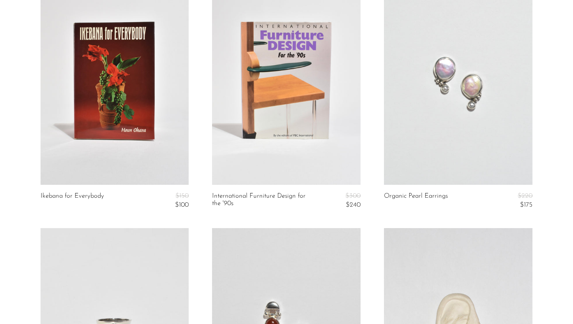
scroll to position [88, 0]
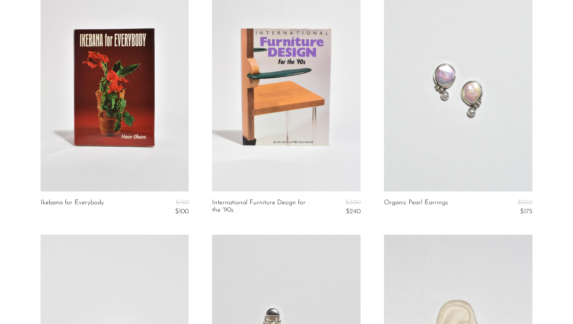
drag, startPoint x: 109, startPoint y: 202, endPoint x: 41, endPoint y: 198, distance: 68.4
click at [41, 198] on article "Ikebana for Everybody $150 $100" at bounding box center [115, 109] width 172 height 251
copy link "Ikebana for Everybody"
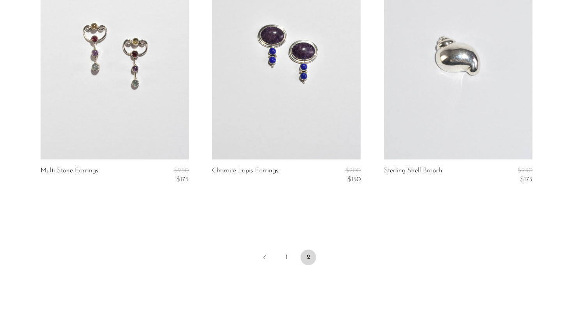
scroll to position [1127, 0]
click at [140, 82] on link at bounding box center [115, 54] width 149 height 208
click at [311, 257] on span "2" at bounding box center [309, 257] width 16 height 16
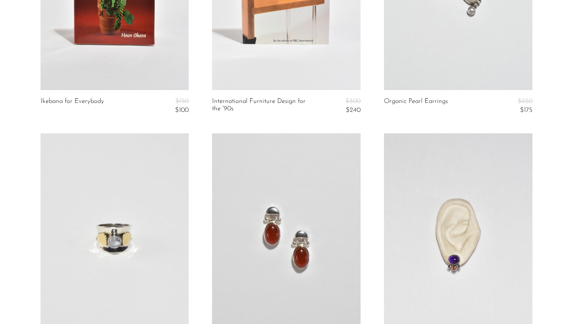
scroll to position [0, 0]
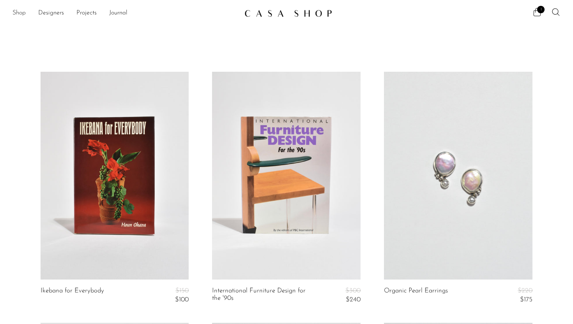
click at [18, 12] on link "Shop" at bounding box center [18, 13] width 13 height 10
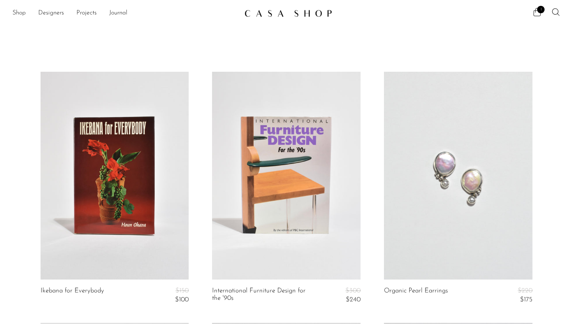
click at [277, 15] on img at bounding box center [289, 13] width 88 height 8
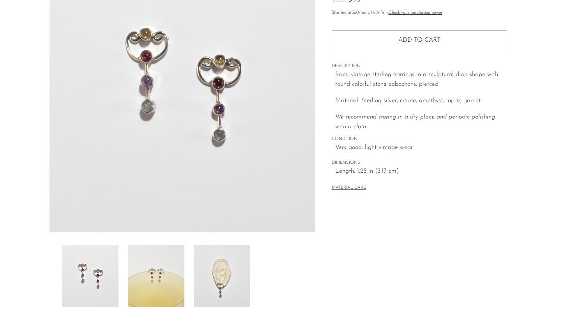
scroll to position [98, 0]
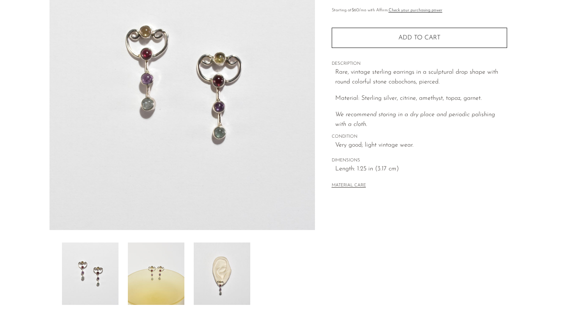
click at [160, 271] on img at bounding box center [156, 274] width 57 height 62
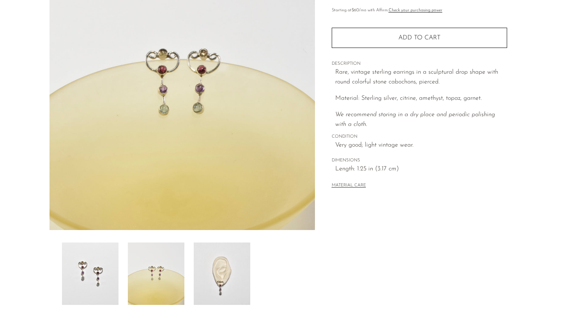
click at [219, 265] on img at bounding box center [222, 274] width 57 height 62
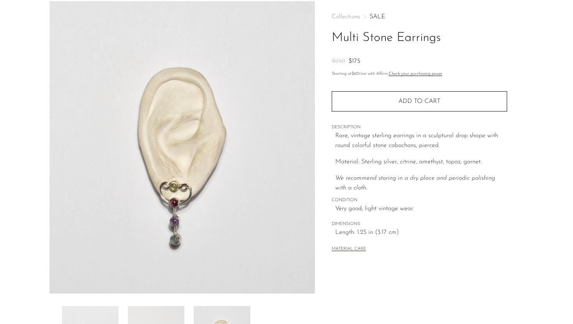
scroll to position [80, 0]
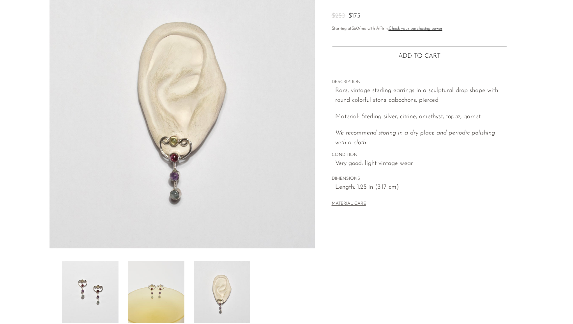
click at [99, 281] on img at bounding box center [90, 292] width 57 height 62
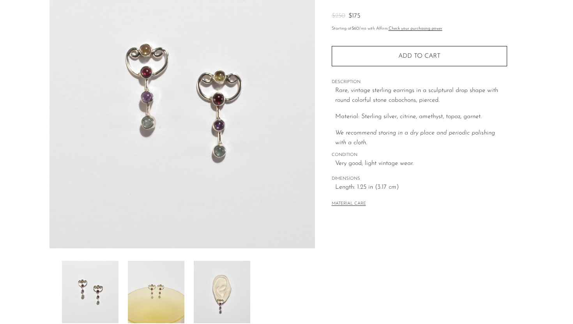
click at [154, 282] on img at bounding box center [156, 292] width 57 height 62
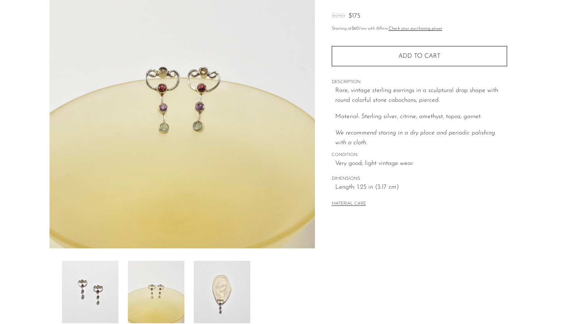
click at [216, 288] on img at bounding box center [222, 292] width 57 height 62
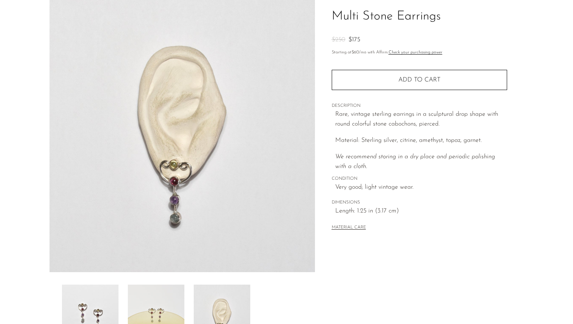
scroll to position [53, 0]
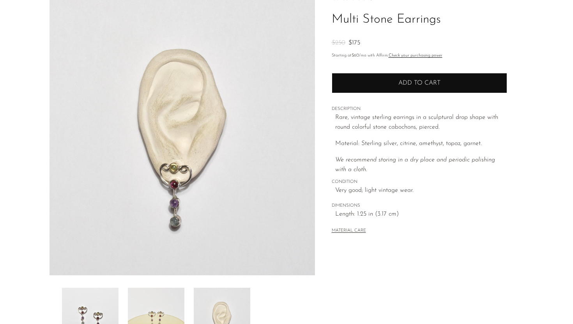
click at [355, 81] on button "Add to cart" at bounding box center [420, 83] width 176 height 20
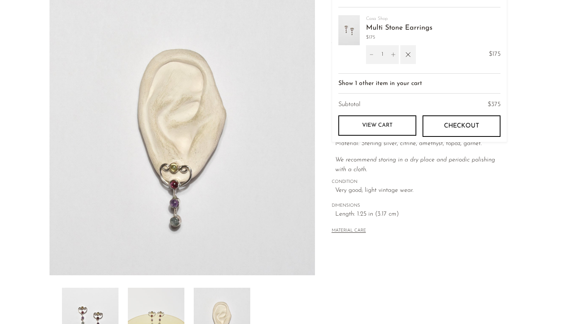
scroll to position [0, 0]
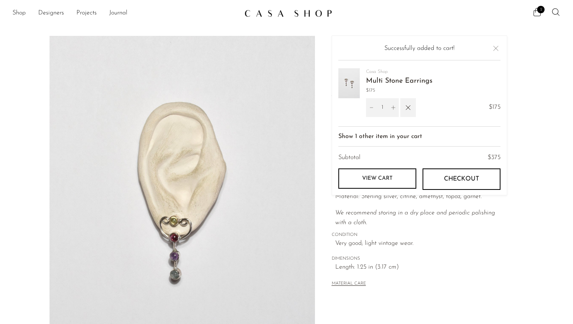
click at [496, 48] on button "Close" at bounding box center [496, 48] width 9 height 9
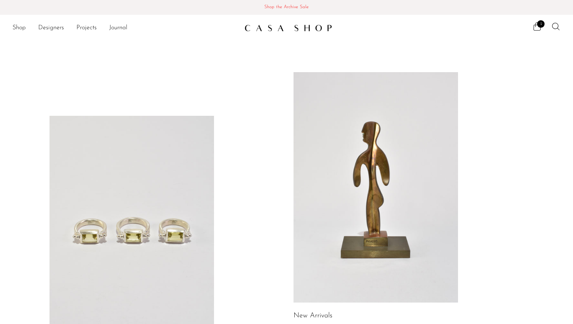
click at [288, 5] on span "Shop the Archive Sale" at bounding box center [286, 7] width 561 height 9
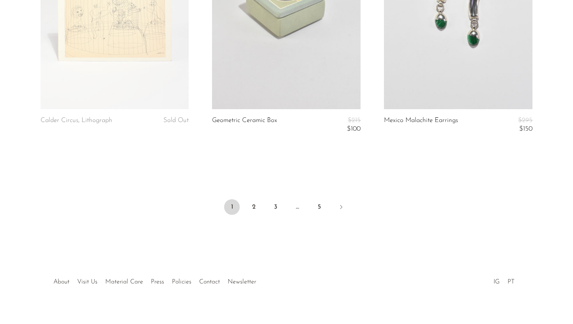
scroll to position [2908, 0]
